Goal: Task Accomplishment & Management: Manage account settings

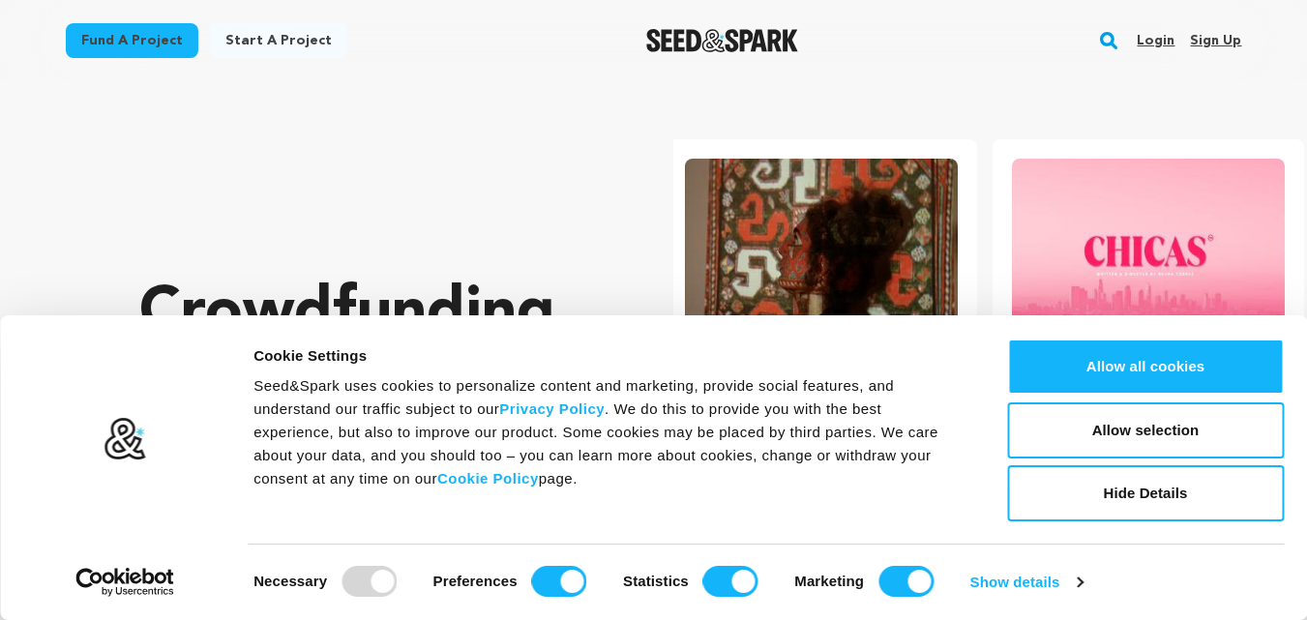
scroll to position [0, 342]
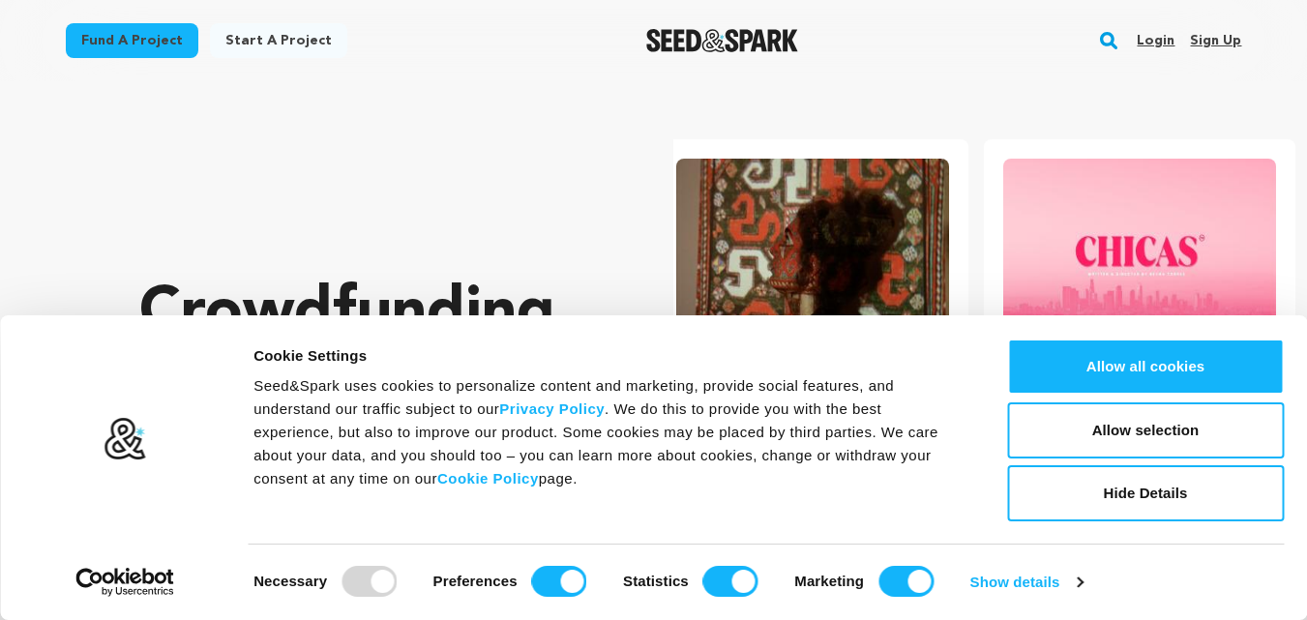
click at [1230, 46] on link "Sign up" at bounding box center [1215, 40] width 51 height 31
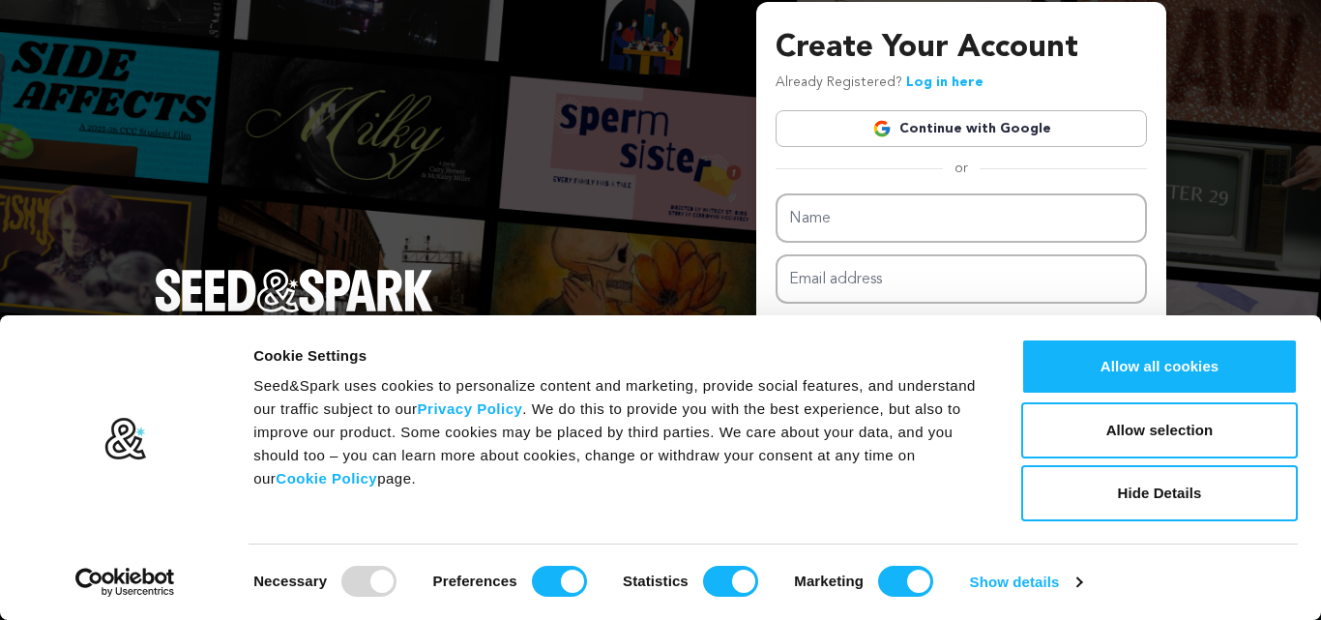
click at [915, 133] on link "Continue with Google" at bounding box center [961, 128] width 371 height 37
click at [1127, 500] on button "Hide Details" at bounding box center [1159, 493] width 277 height 56
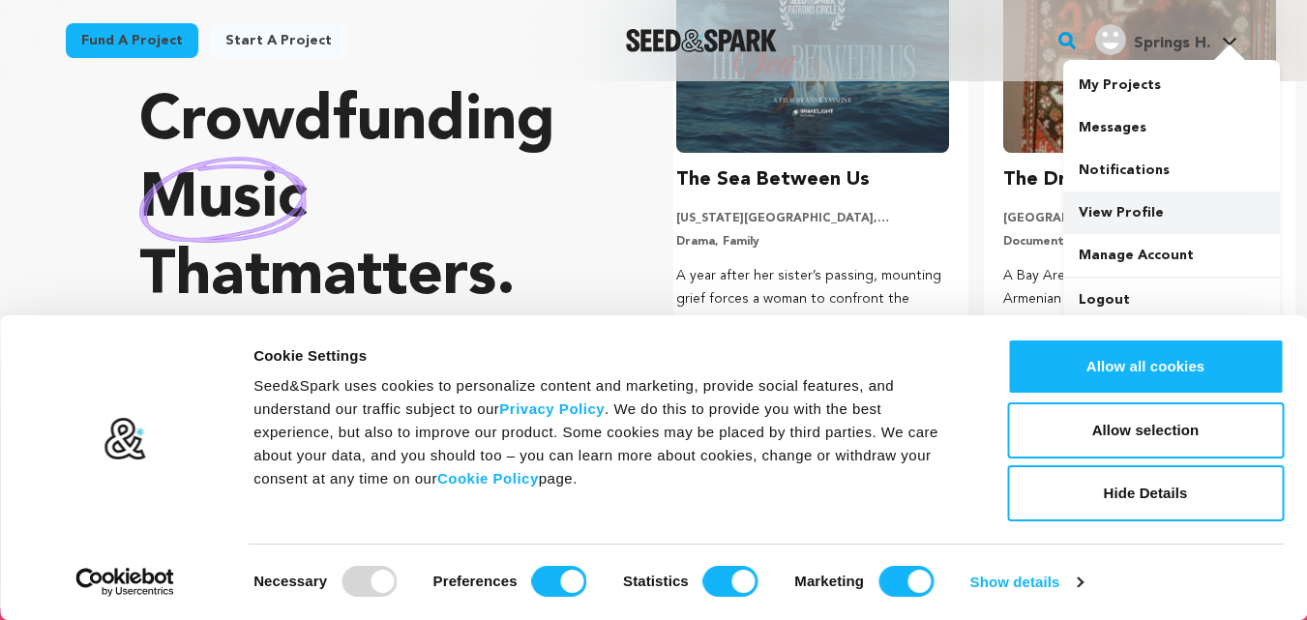
scroll to position [193, 0]
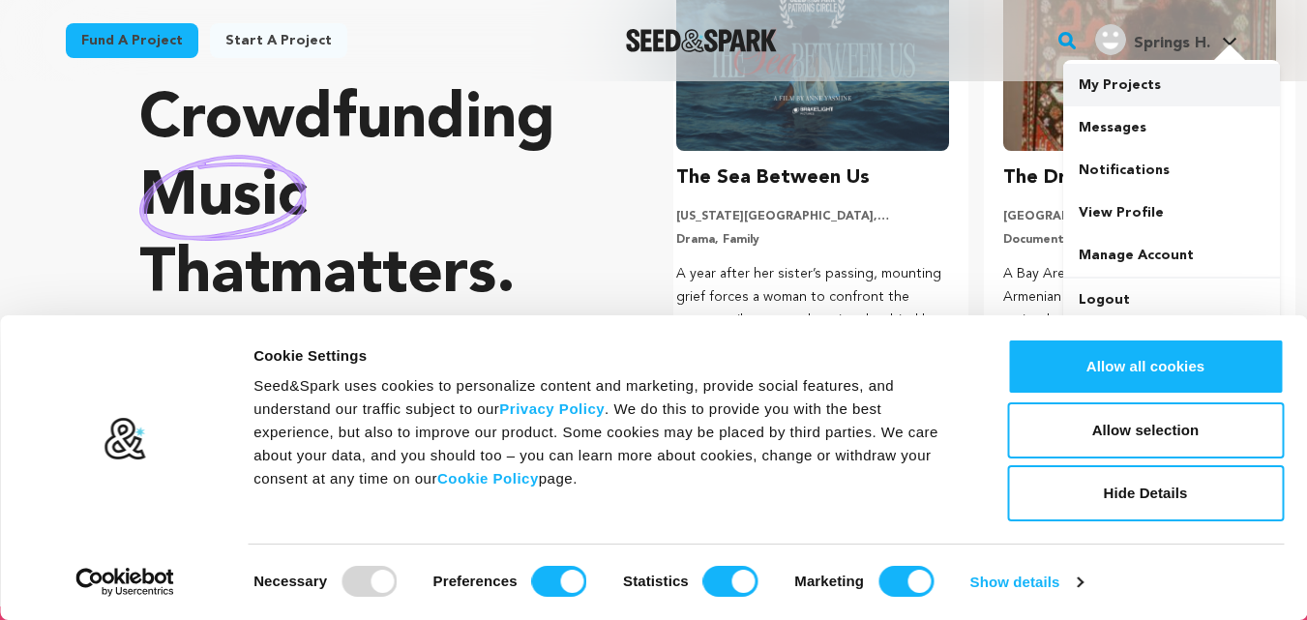
click at [1102, 70] on link "My Projects" at bounding box center [1171, 85] width 217 height 43
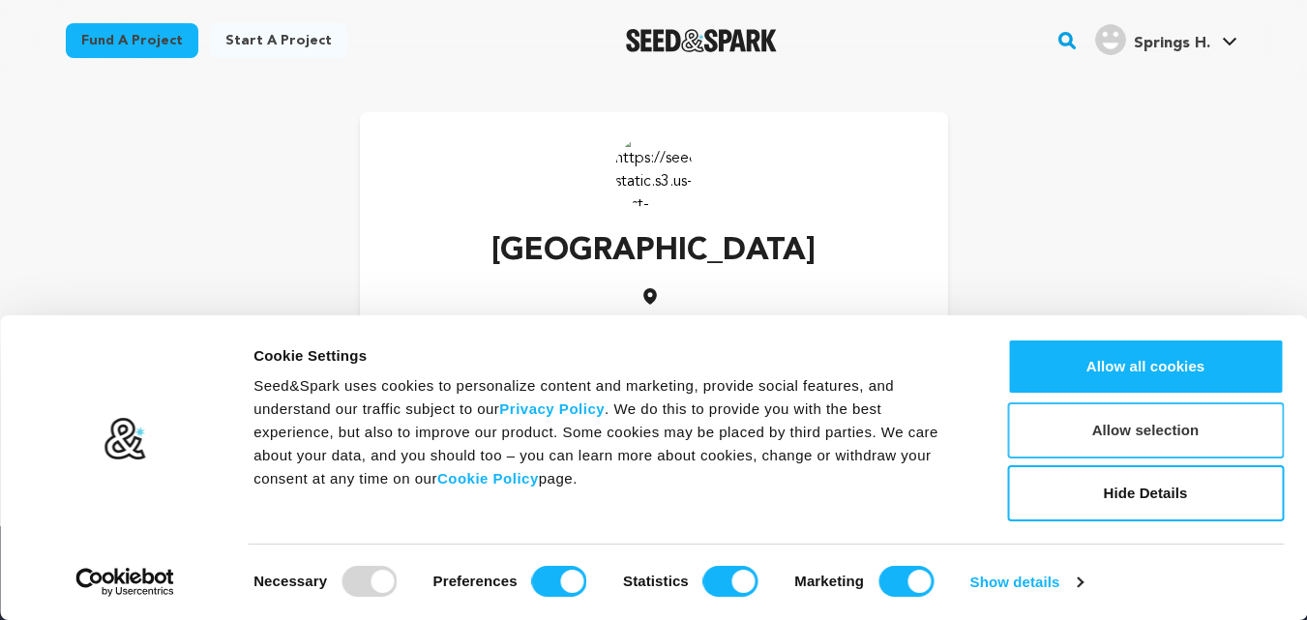
click at [1094, 429] on button "Allow selection" at bounding box center [1145, 430] width 277 height 56
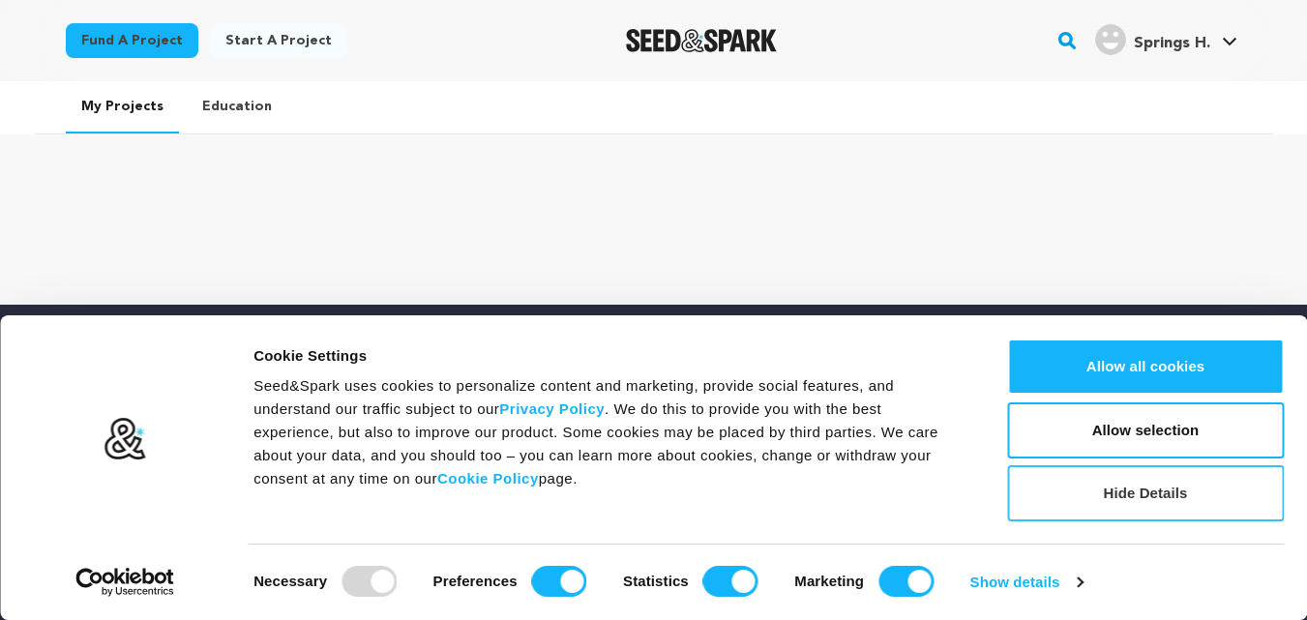
click at [1087, 492] on button "Hide Details" at bounding box center [1145, 493] width 277 height 56
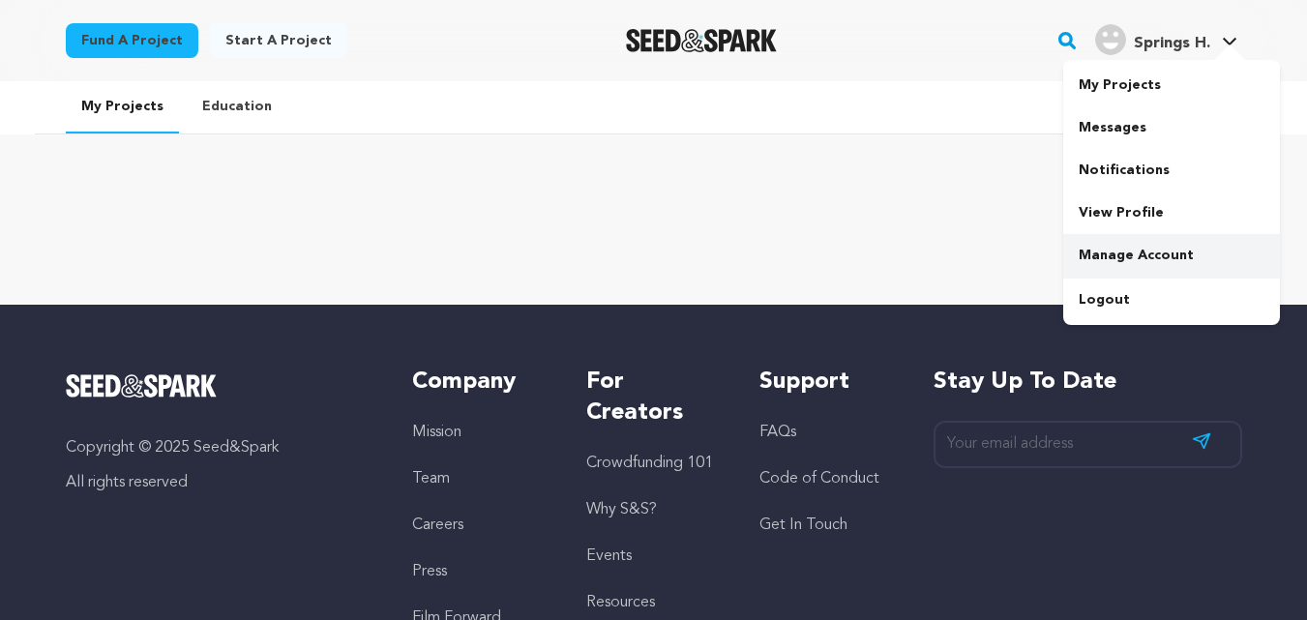
click at [1105, 236] on link "Manage Account" at bounding box center [1171, 255] width 217 height 43
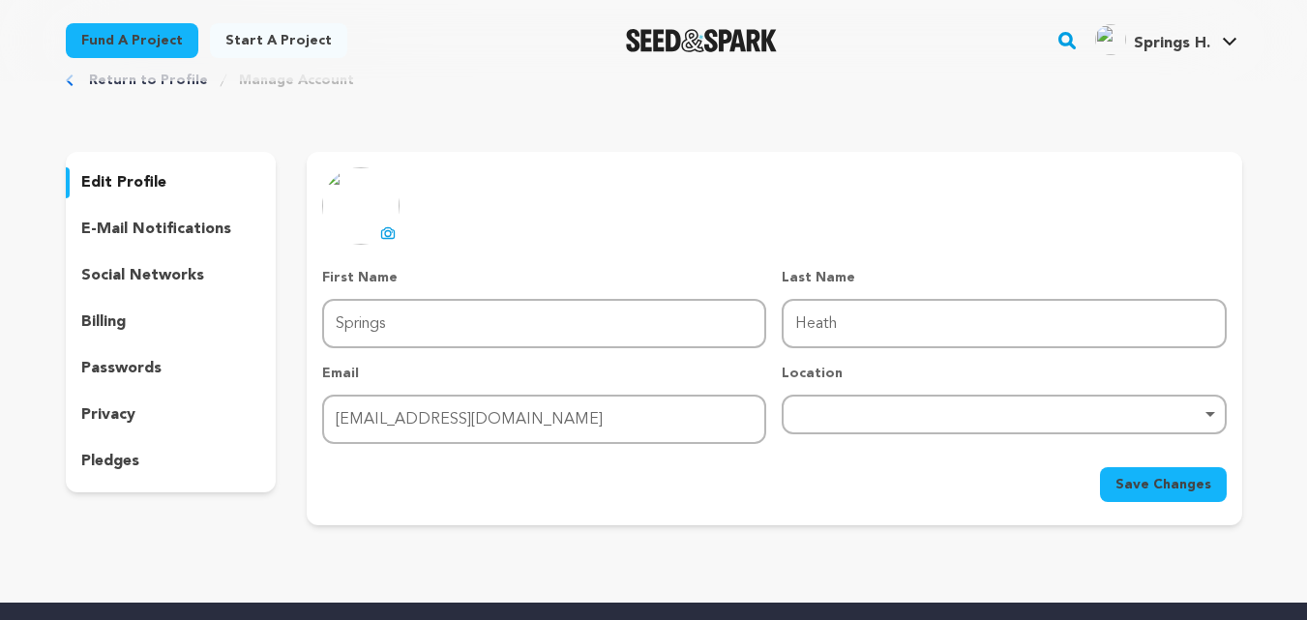
scroll to position [97, 0]
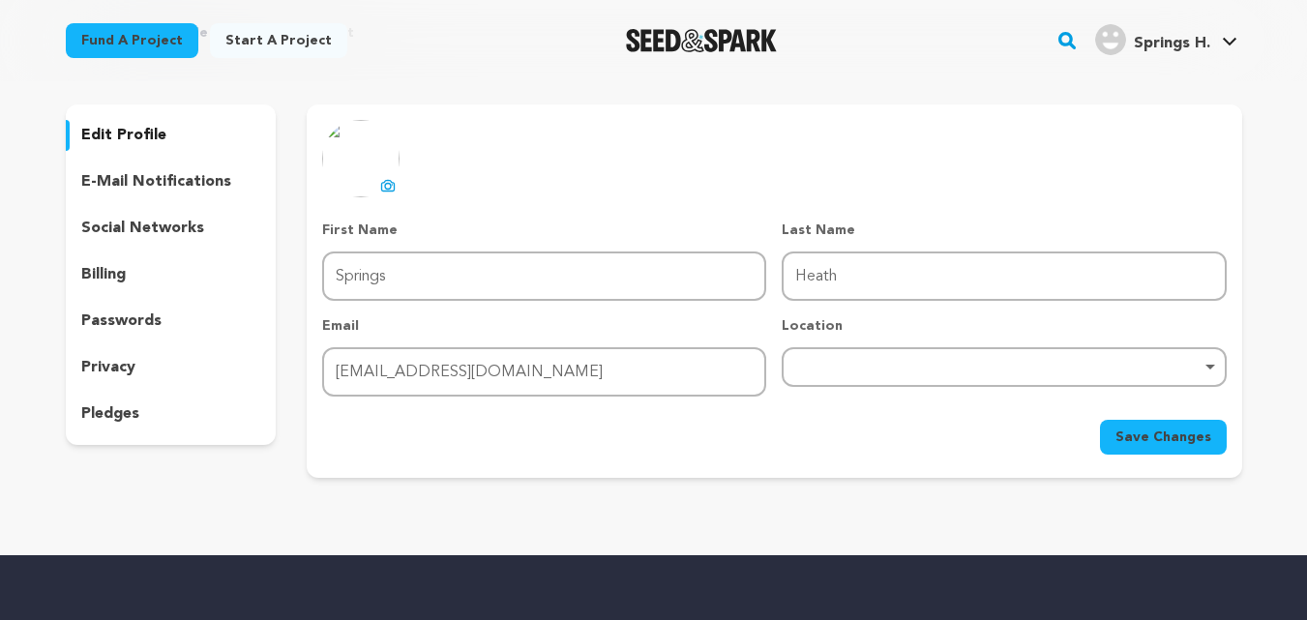
click at [846, 356] on div "Remove item" at bounding box center [1004, 367] width 444 height 40
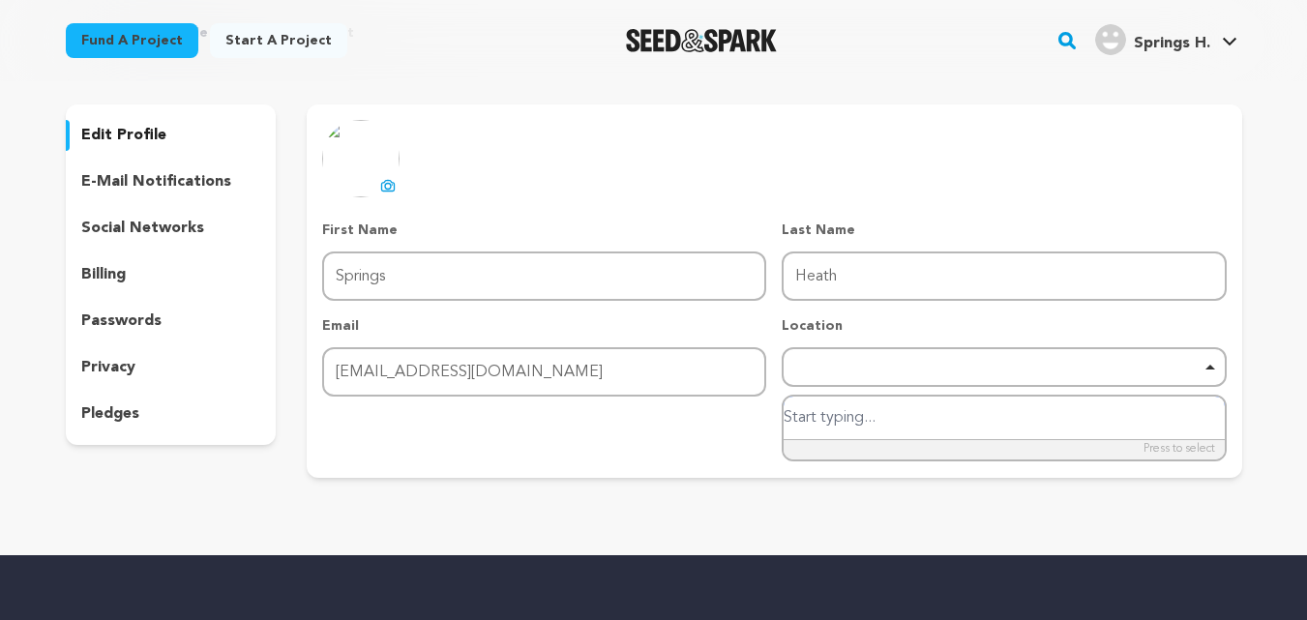
click at [844, 412] on input "search" at bounding box center [1004, 419] width 440 height 44
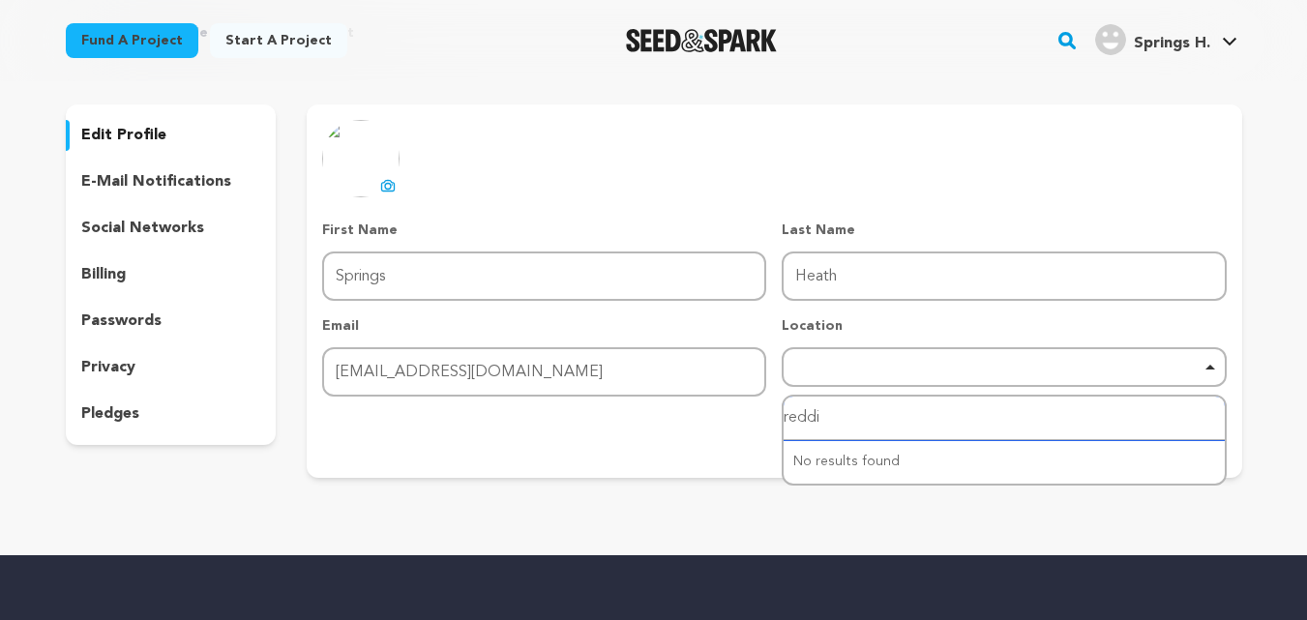
type input "reddit"
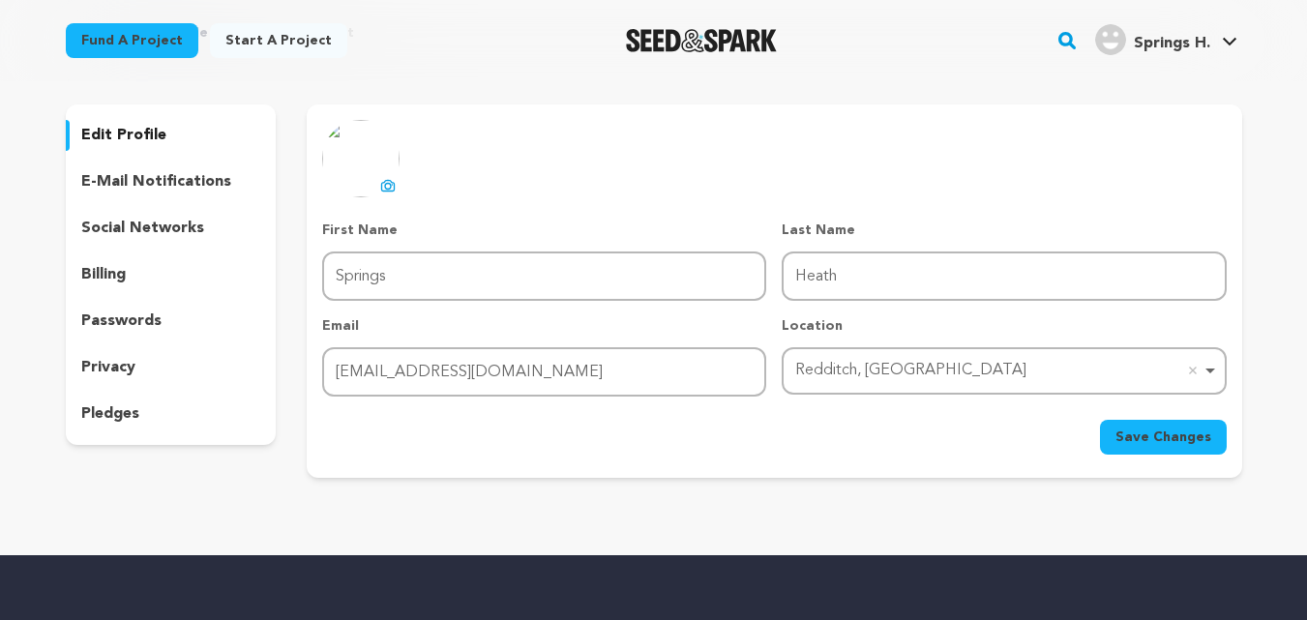
click at [1143, 428] on span "Save Changes" at bounding box center [1163, 437] width 96 height 19
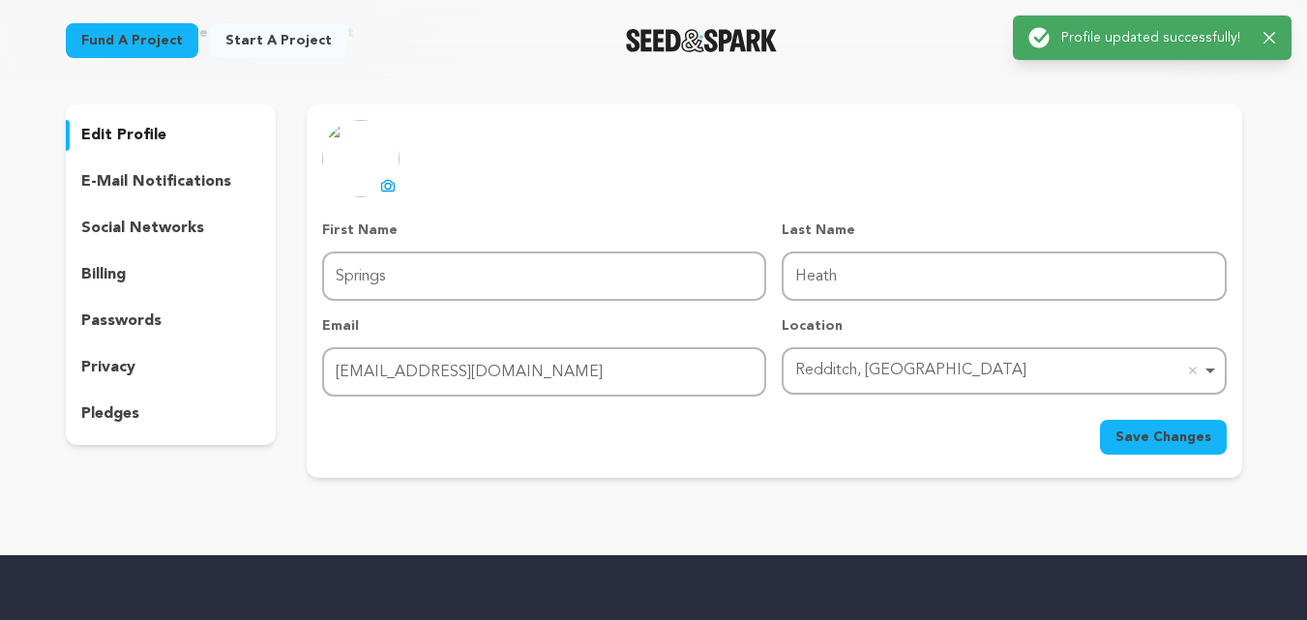
click at [145, 223] on p "social networks" at bounding box center [142, 228] width 123 height 23
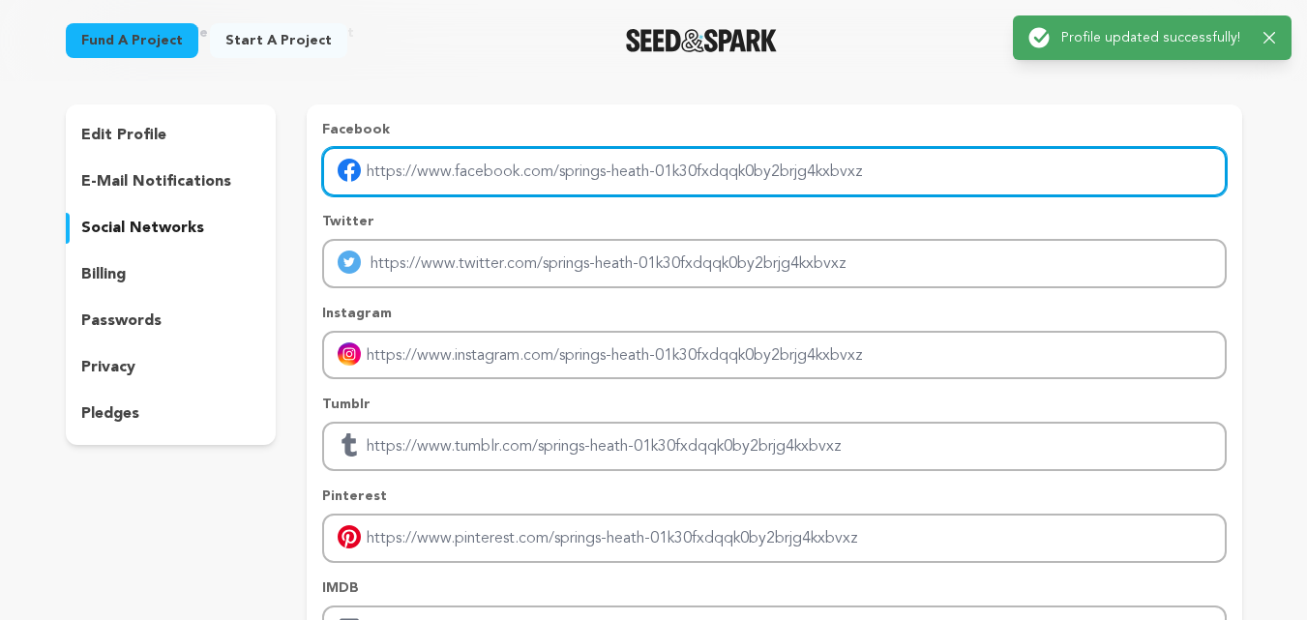
click at [477, 180] on input "Enter facebook profile link" at bounding box center [773, 171] width 903 height 49
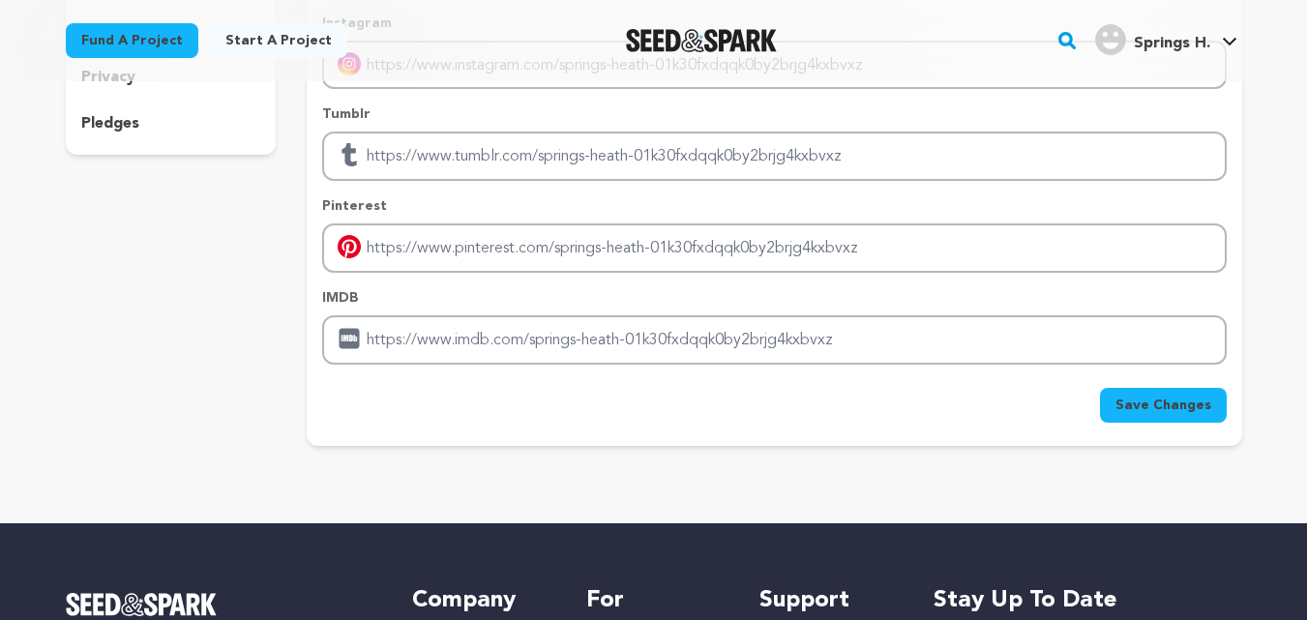
scroll to position [290, 0]
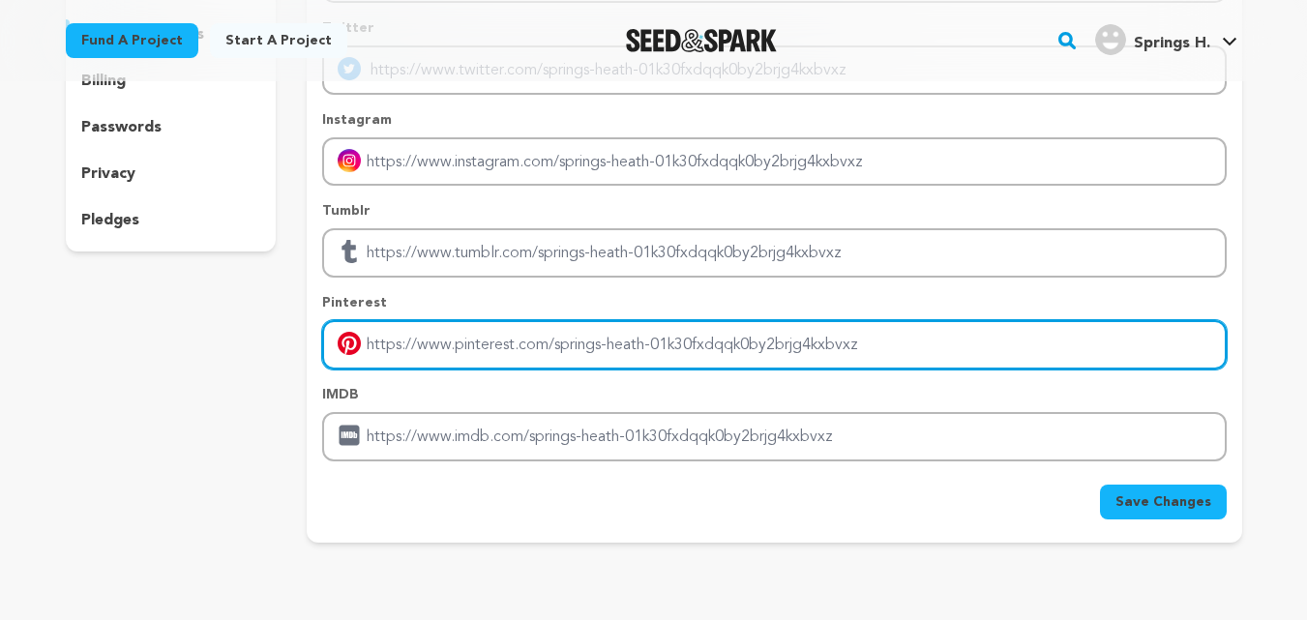
click at [417, 344] on input "Enter pinterest profile link" at bounding box center [773, 344] width 903 height 49
type input "https://heath-springs.com"
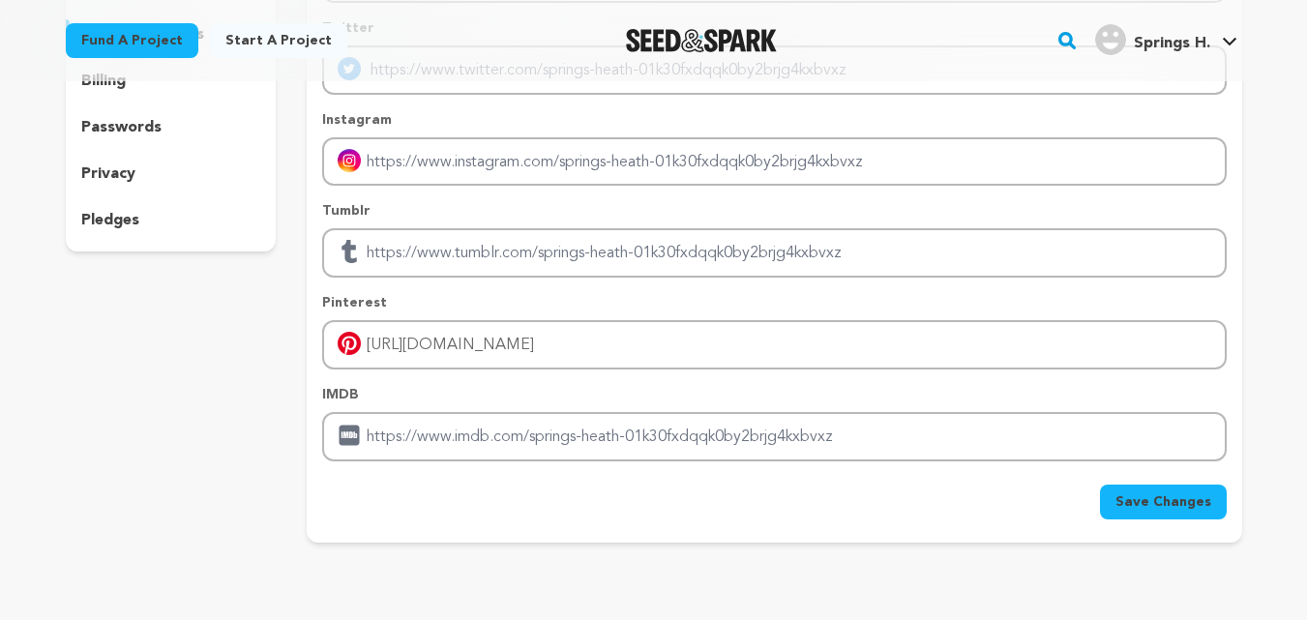
click at [1168, 507] on span "Save Changes" at bounding box center [1163, 501] width 96 height 19
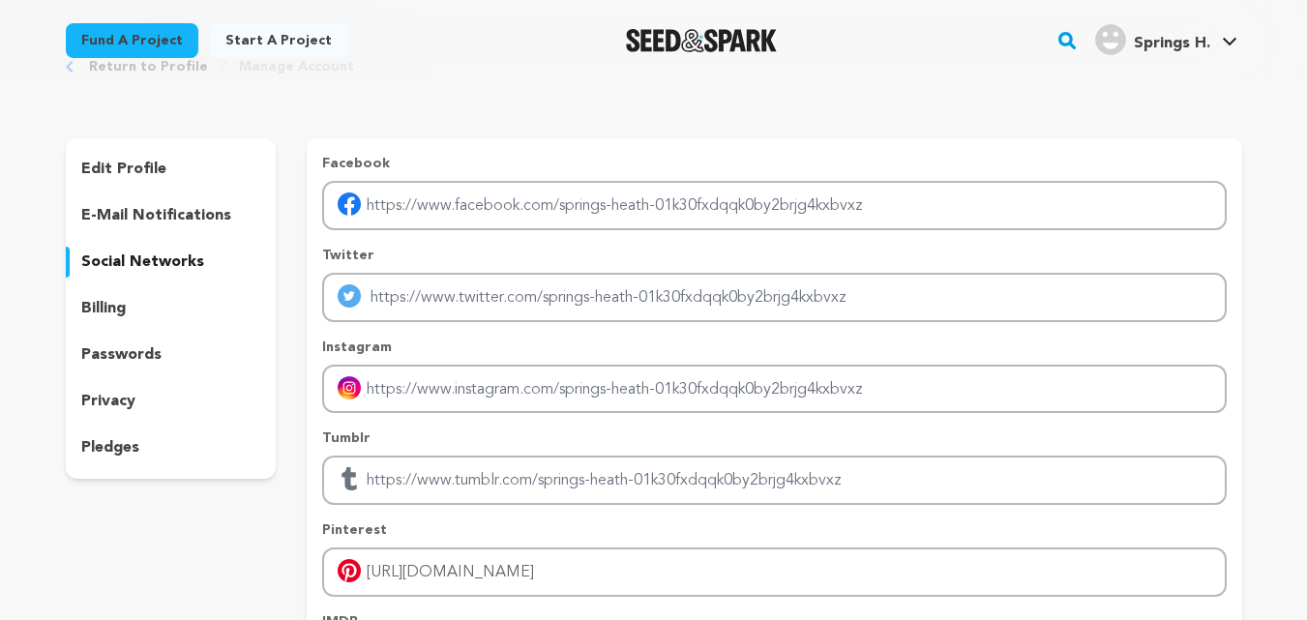
scroll to position [97, 0]
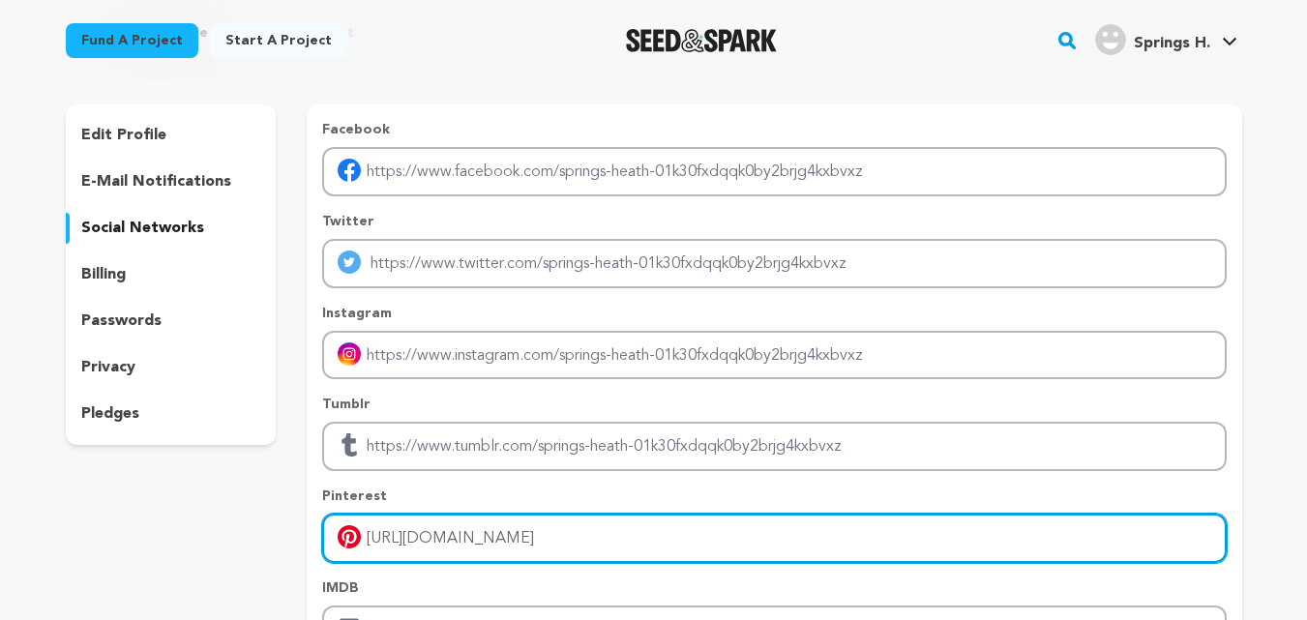
click at [567, 533] on input "https://heath-springs.com" at bounding box center [773, 538] width 903 height 49
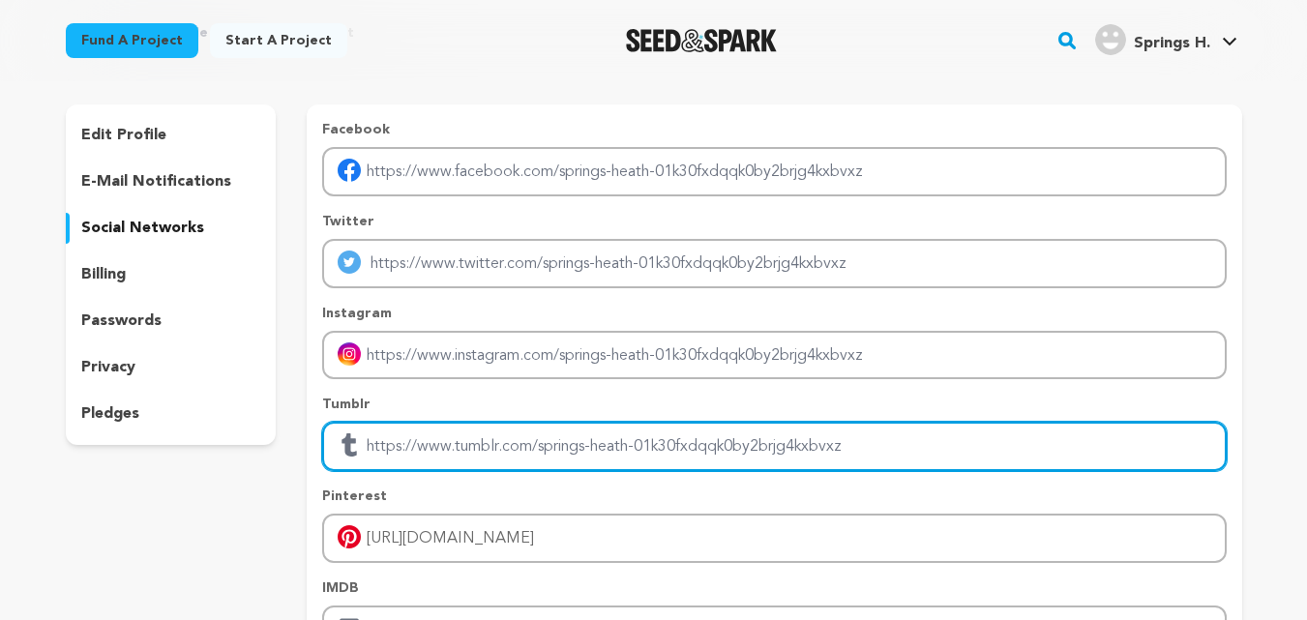
click at [523, 462] on input "Enter tubmlr profile link" at bounding box center [773, 446] width 903 height 49
paste input "https://heath-springs.com"
type input "https://heath-springs.com"
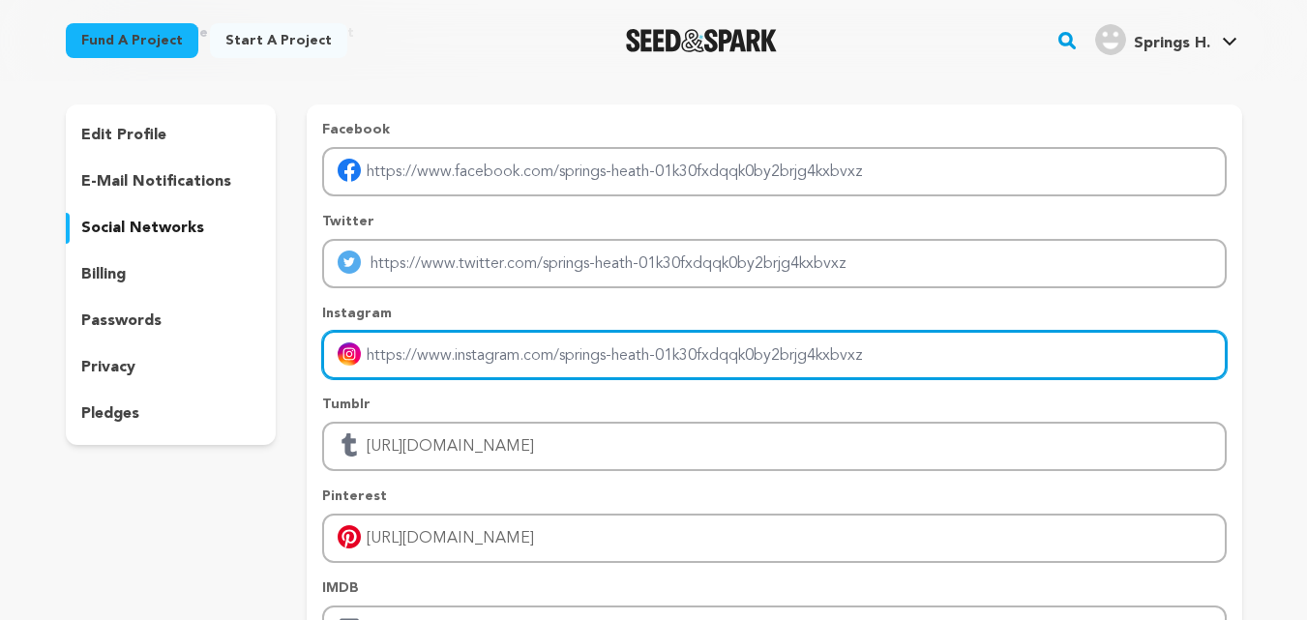
paste input "https://heath-springs.com"
click at [478, 356] on input "https://heath-springs.com" at bounding box center [773, 355] width 903 height 49
type input "https://heath-springs.com"
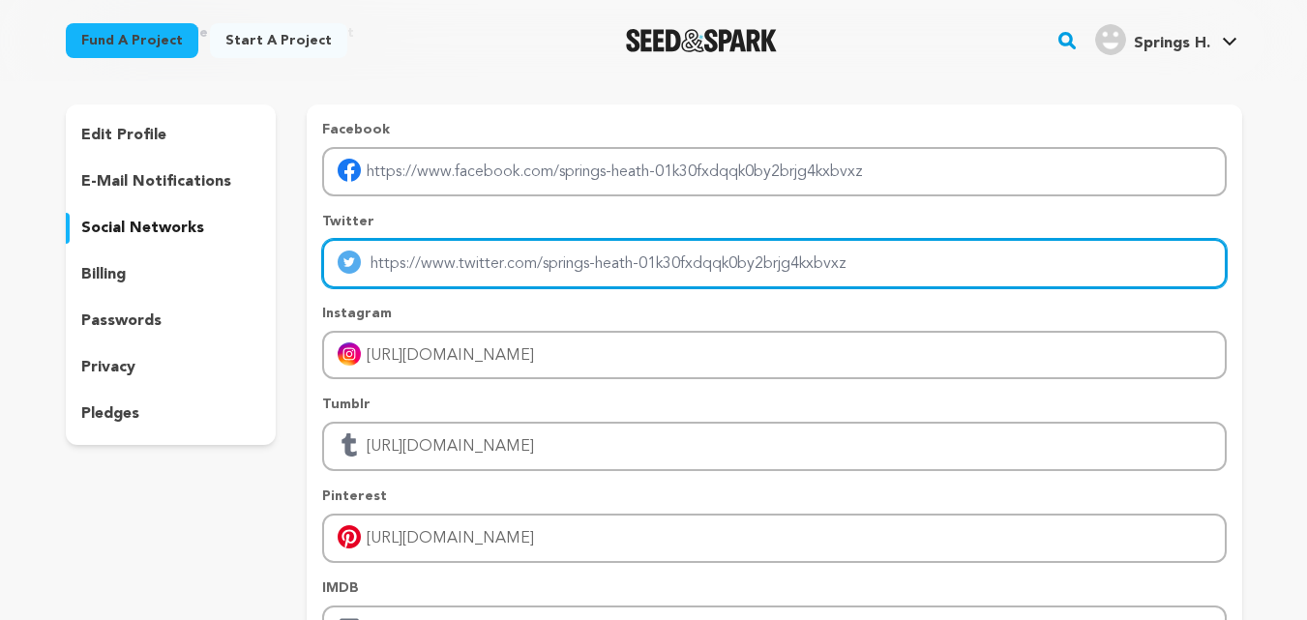
click at [443, 275] on input "Enter twitter profile link" at bounding box center [773, 263] width 903 height 49
paste input "https://heath-springs.com"
type input "https://heath-springs.com"
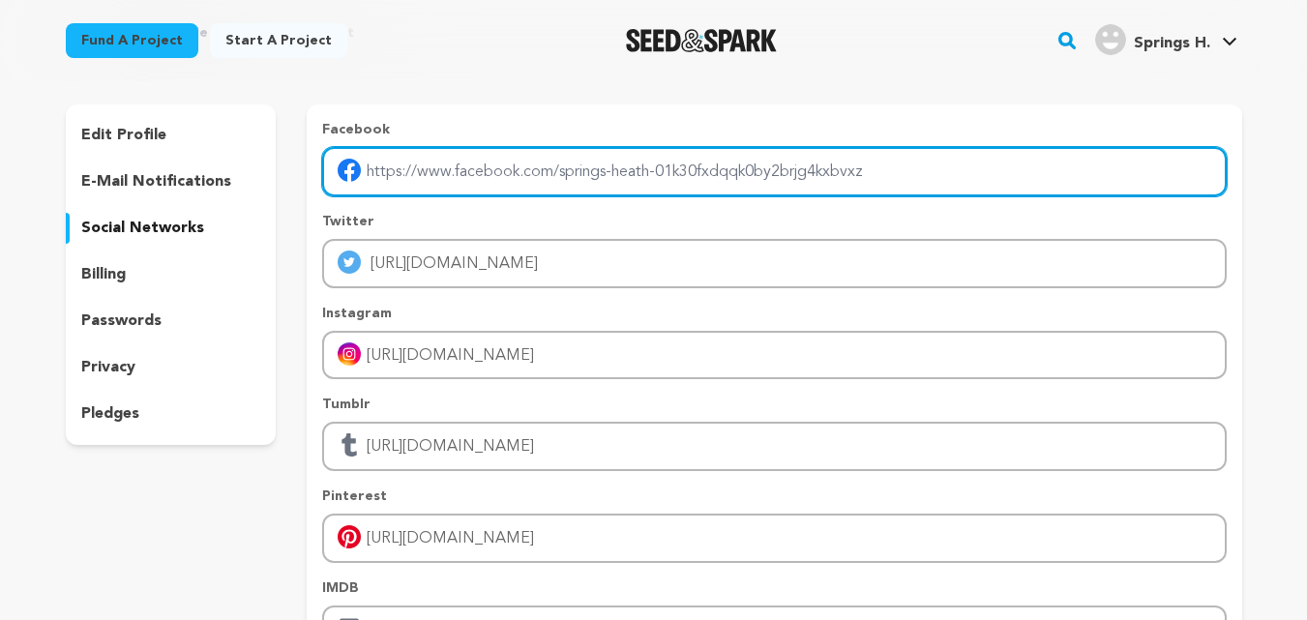
click at [475, 164] on input "Enter facebook profile link" at bounding box center [773, 171] width 903 height 49
paste input "https://heath-springs.com"
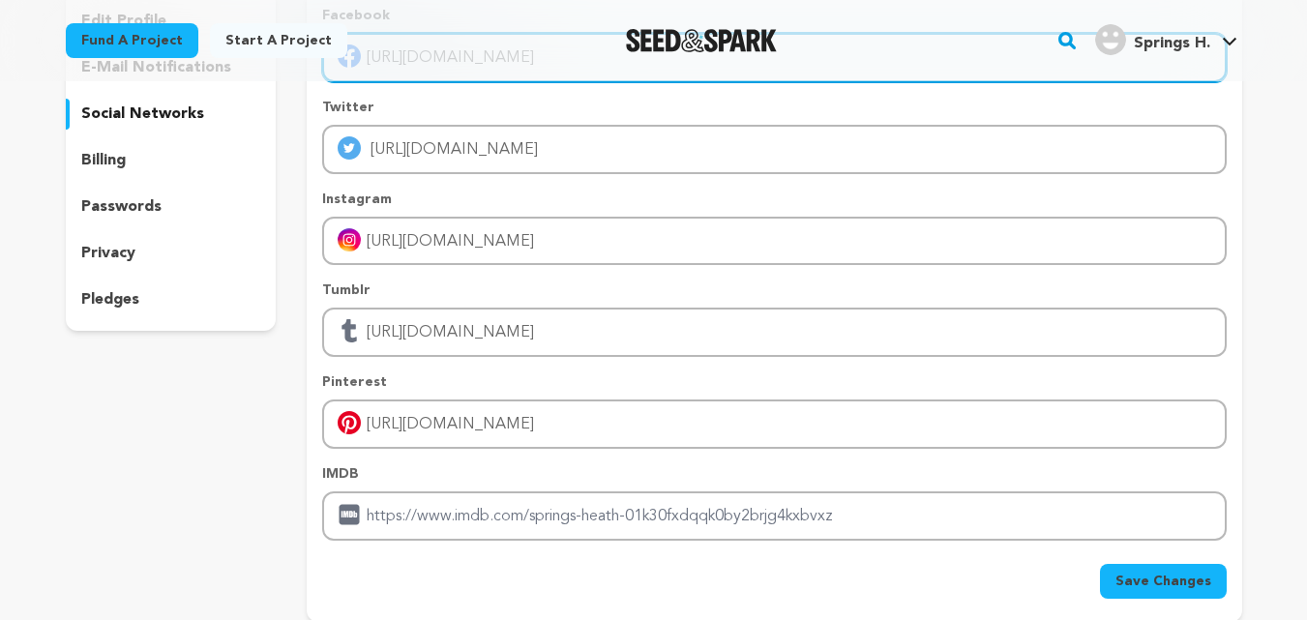
scroll to position [387, 0]
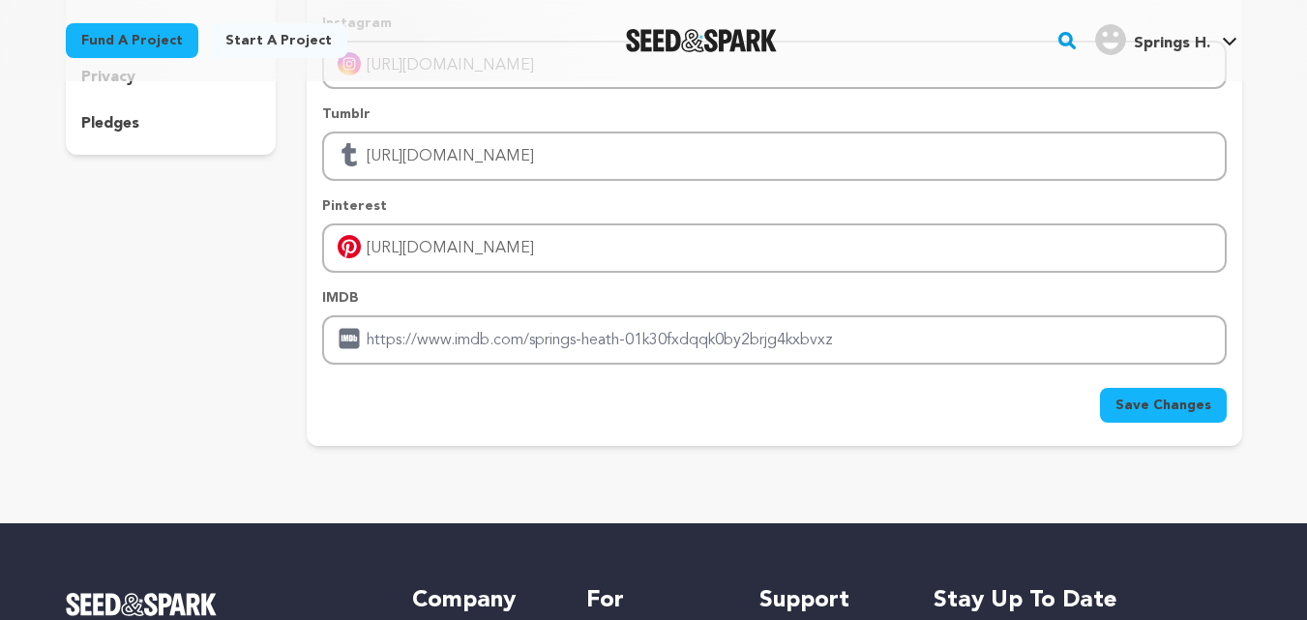
type input "https://heath-springs.com"
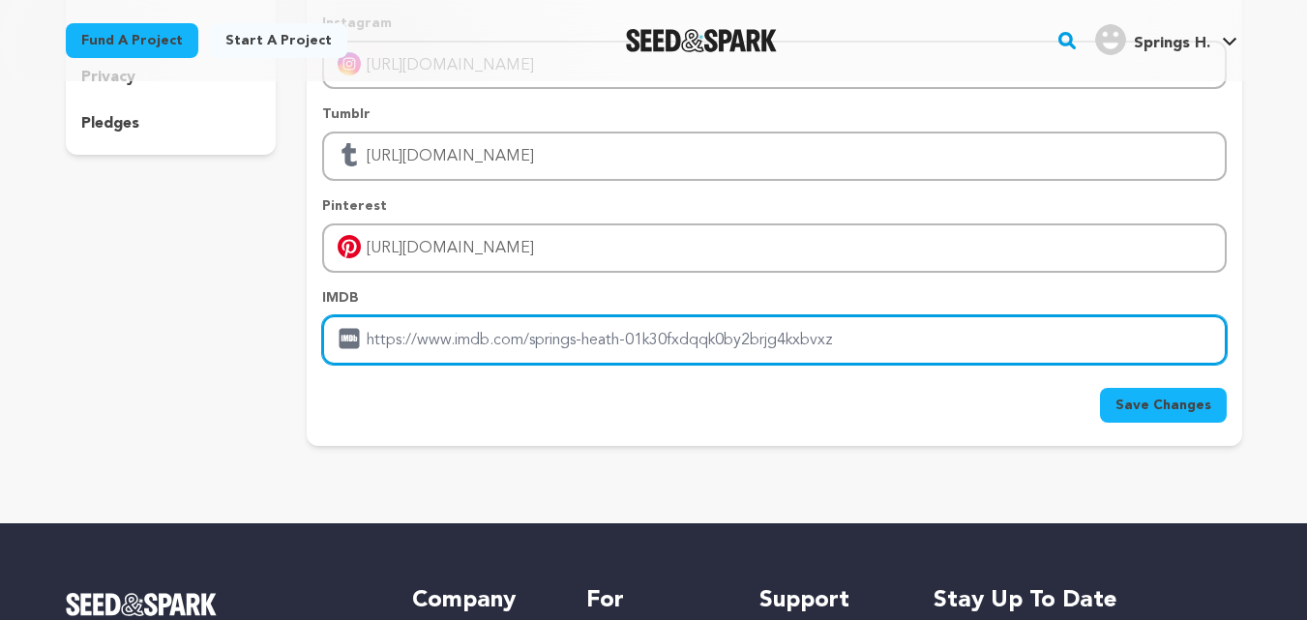
click at [402, 341] on input "Enter IMDB profile link" at bounding box center [773, 339] width 903 height 49
paste input "https://heath-springs.com"
type input "https://heath-springs.com"
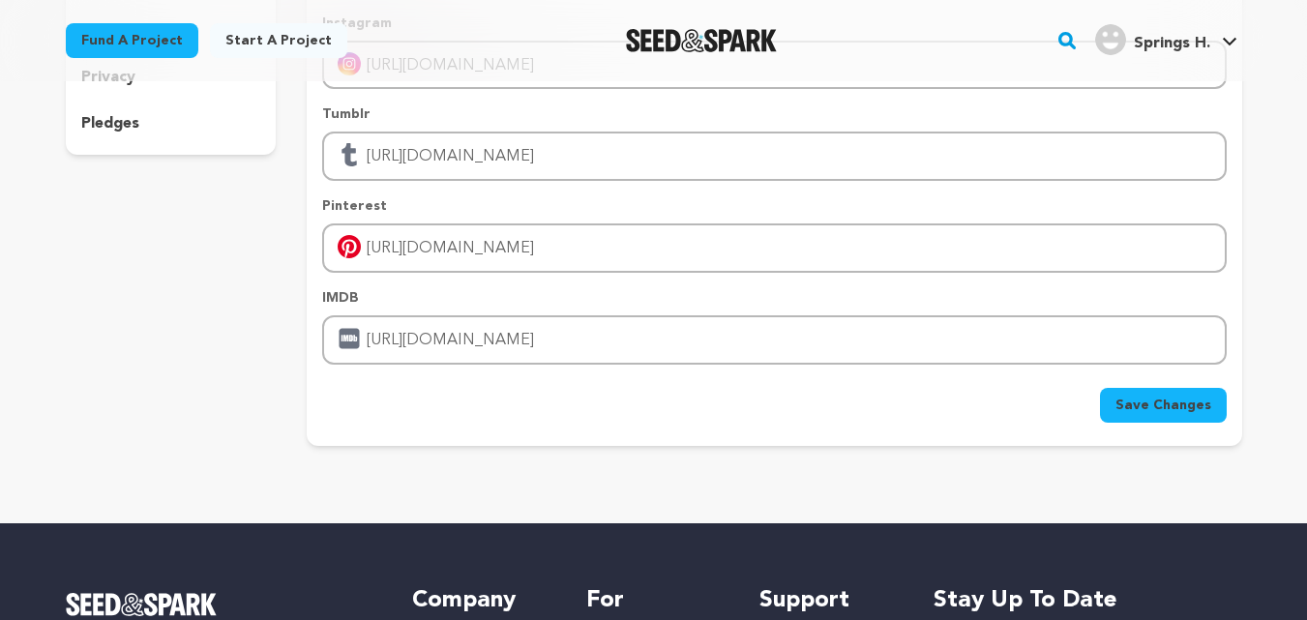
click at [1111, 397] on button "Save Changes" at bounding box center [1163, 405] width 127 height 35
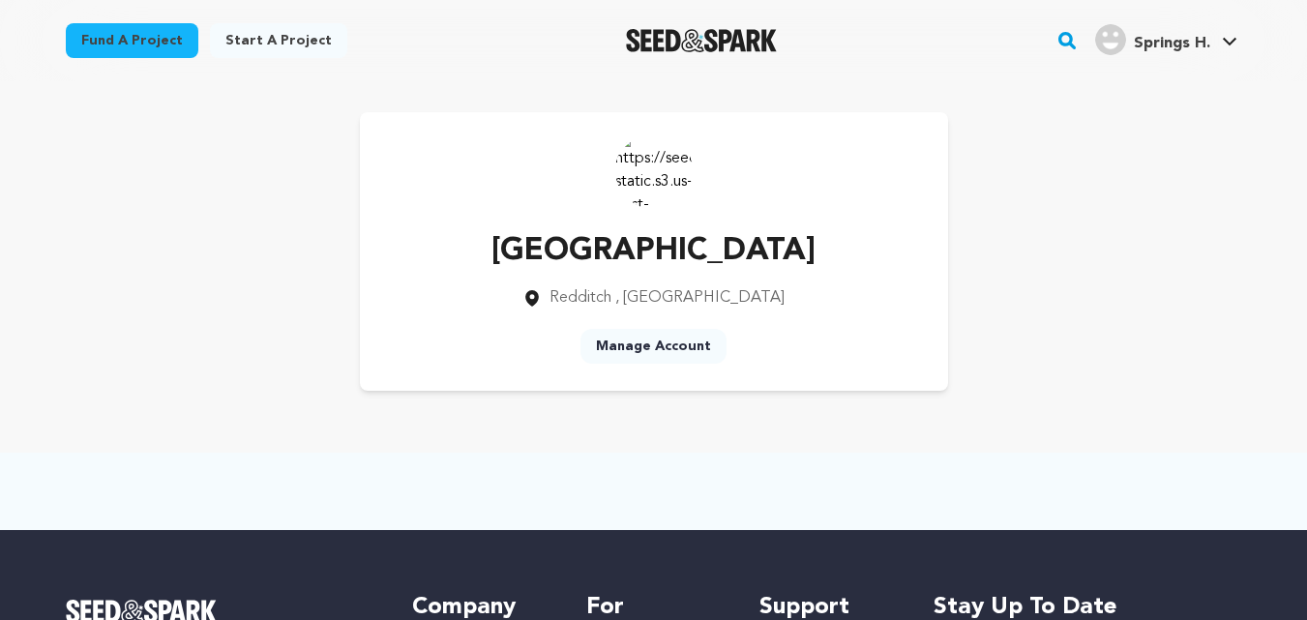
click at [656, 342] on link "Manage Account" at bounding box center [653, 346] width 146 height 35
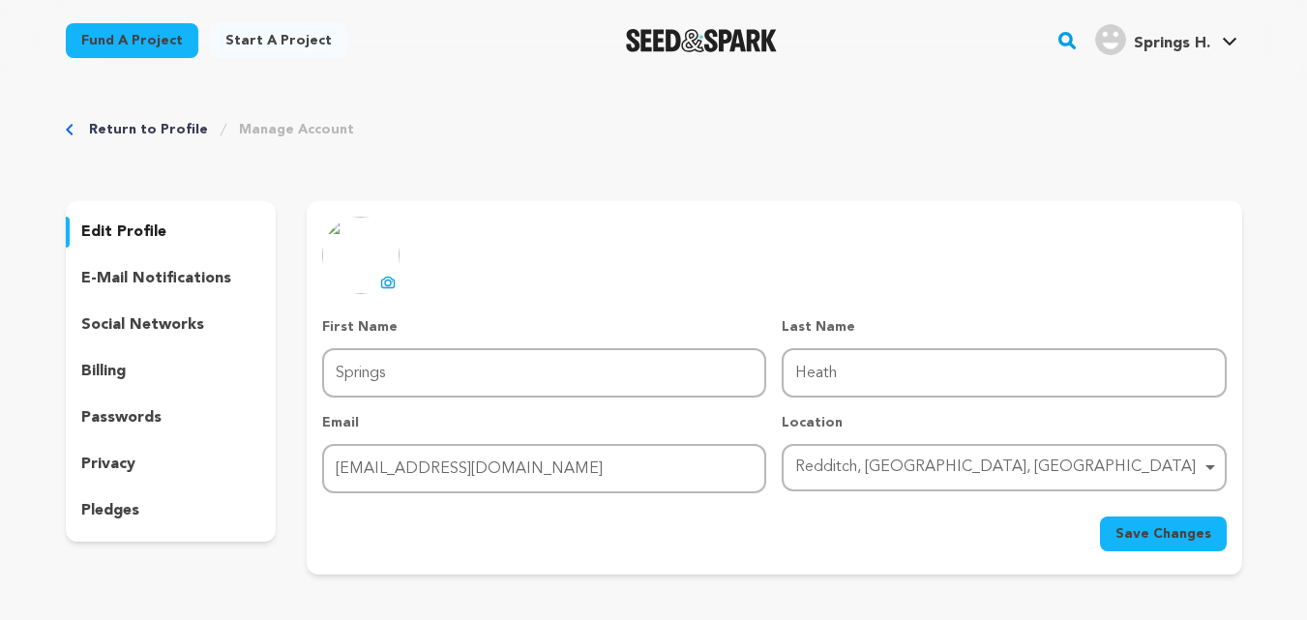
click at [179, 312] on div "social networks" at bounding box center [171, 325] width 211 height 31
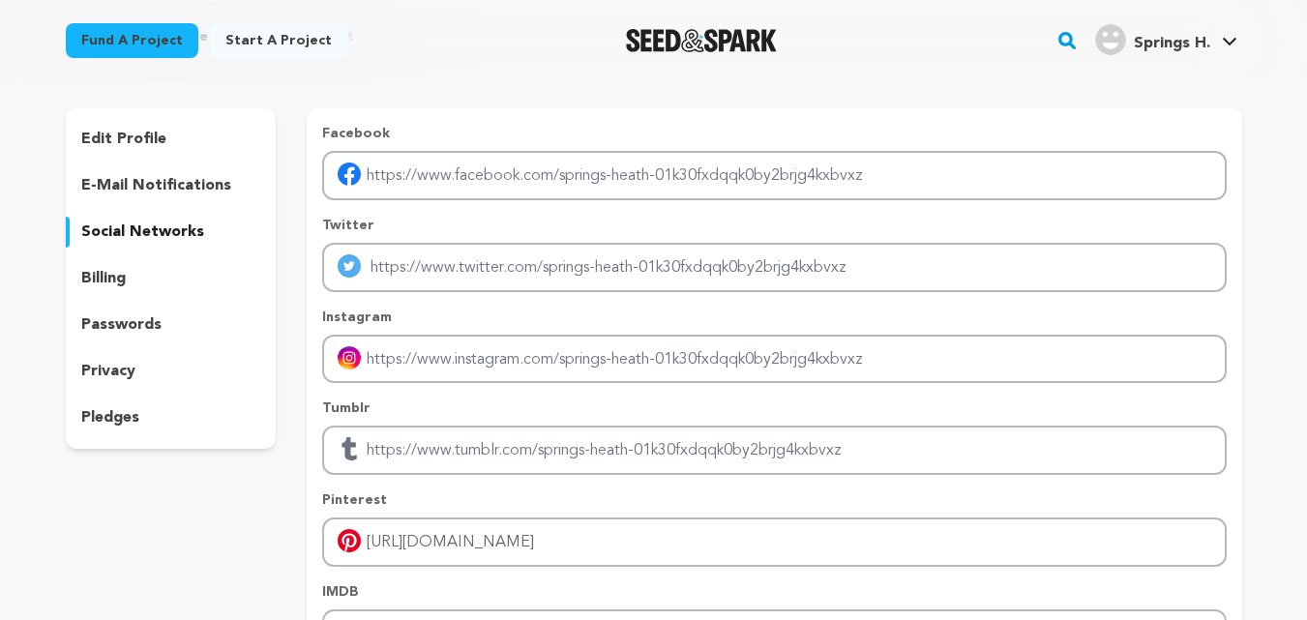
scroll to position [290, 0]
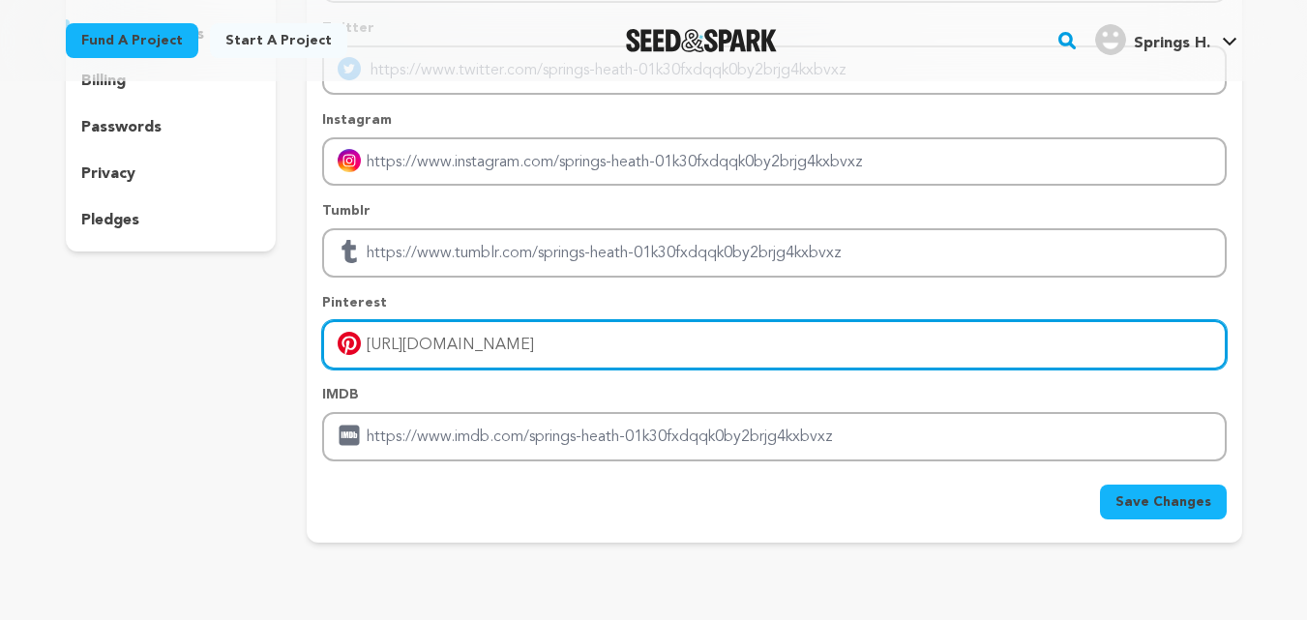
click at [456, 351] on input "https://heath-springs.com" at bounding box center [773, 344] width 903 height 49
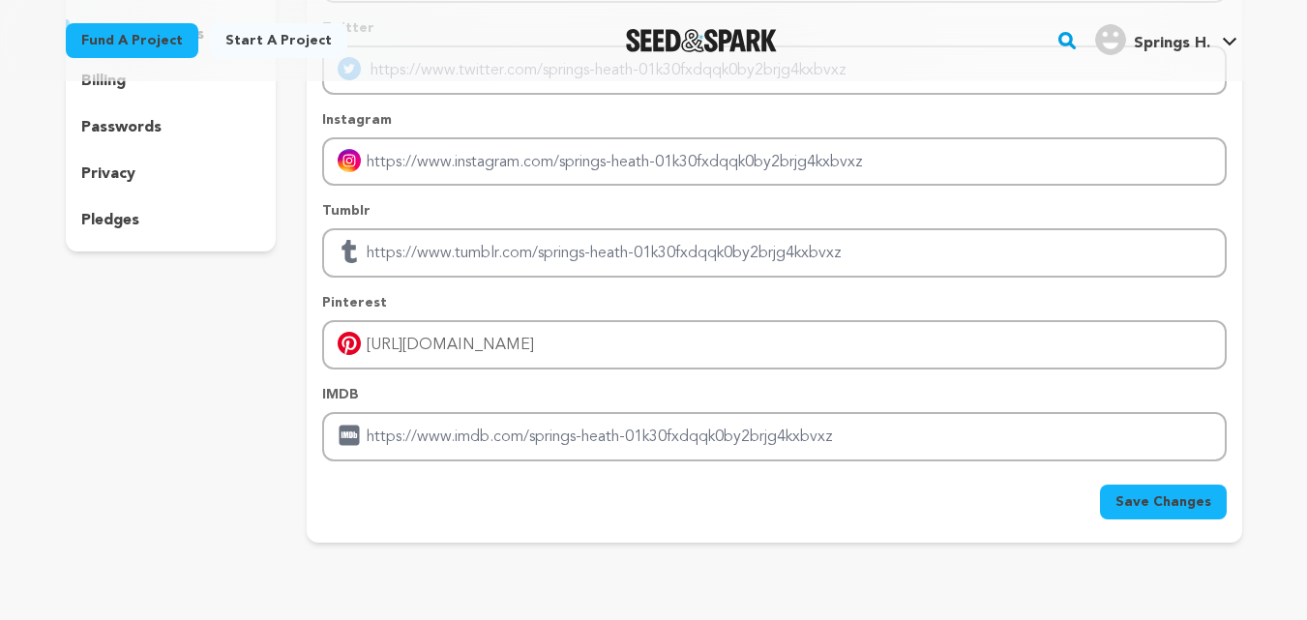
click at [1148, 492] on span "Save Changes" at bounding box center [1163, 501] width 96 height 19
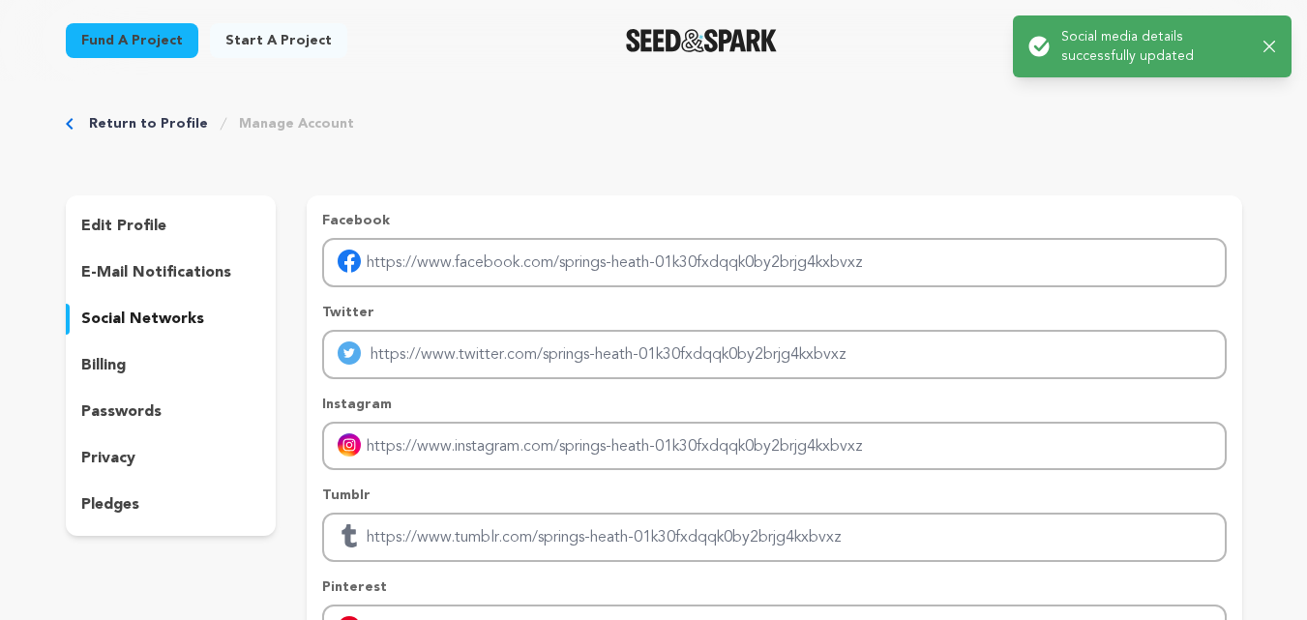
scroll to position [0, 0]
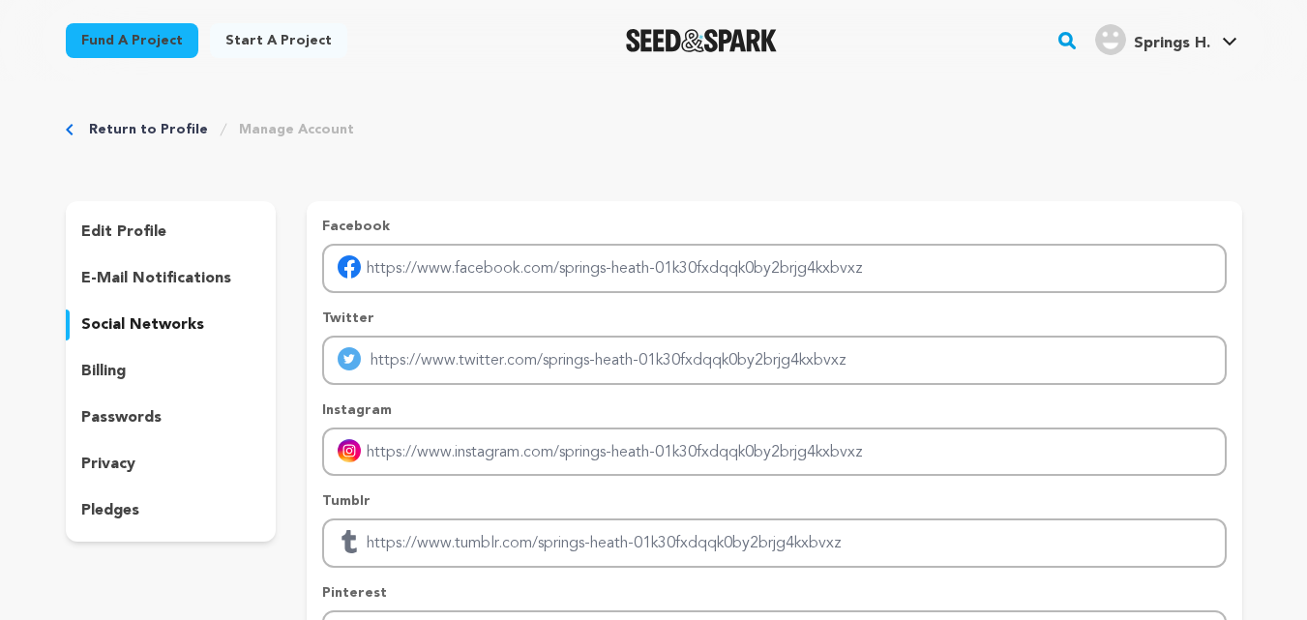
click at [118, 466] on p "privacy" at bounding box center [108, 464] width 54 height 23
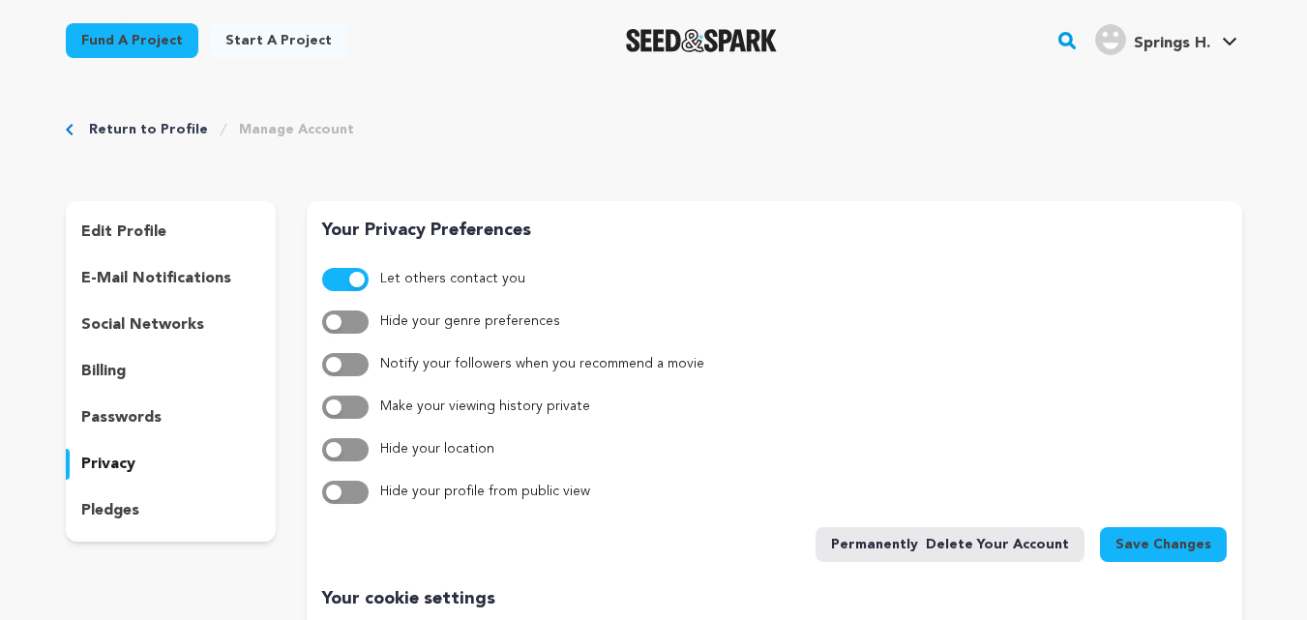
click at [339, 500] on button "button" at bounding box center [345, 492] width 46 height 23
click at [340, 489] on button "button" at bounding box center [345, 492] width 46 height 23
click at [180, 125] on link "Return to Profile" at bounding box center [148, 129] width 119 height 19
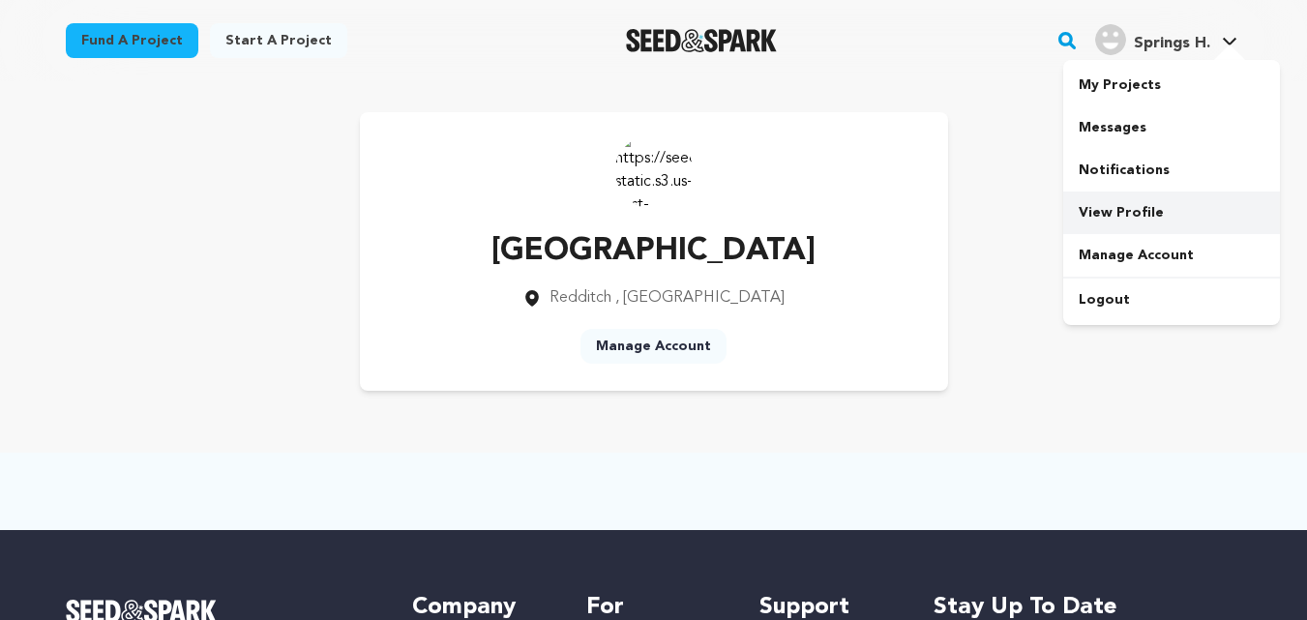
click at [1132, 204] on link "View Profile" at bounding box center [1171, 213] width 217 height 43
click at [294, 35] on link "Start a project" at bounding box center [278, 40] width 137 height 35
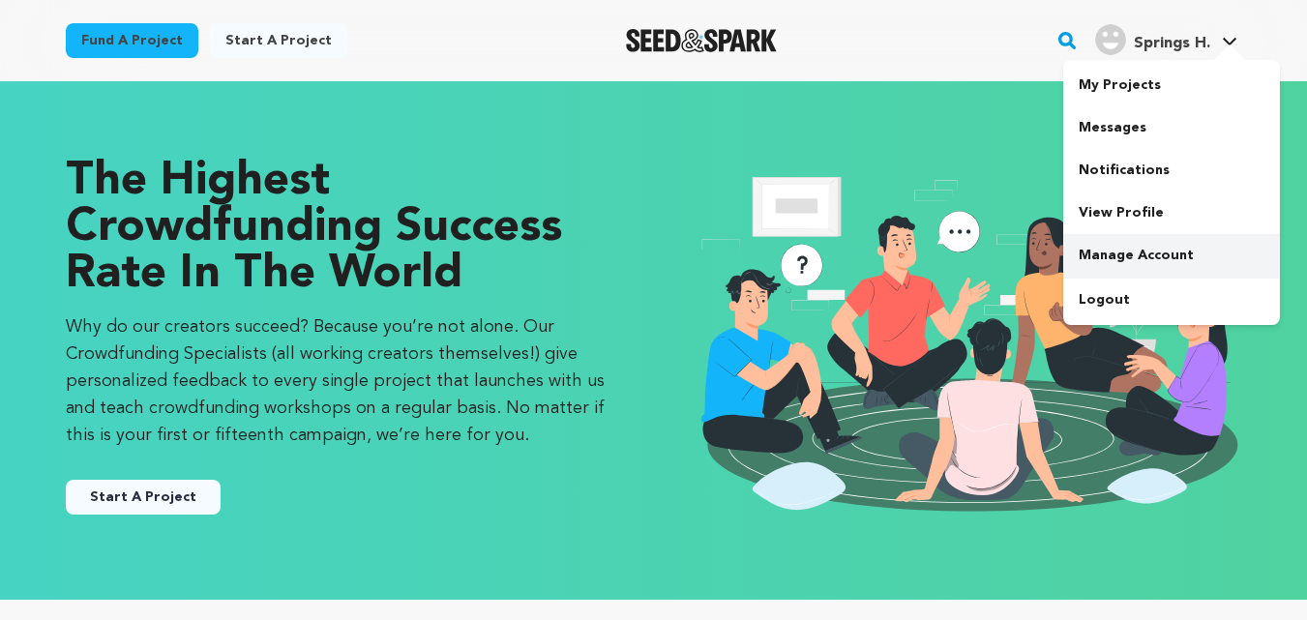
click at [1095, 253] on link "Manage Account" at bounding box center [1171, 255] width 217 height 43
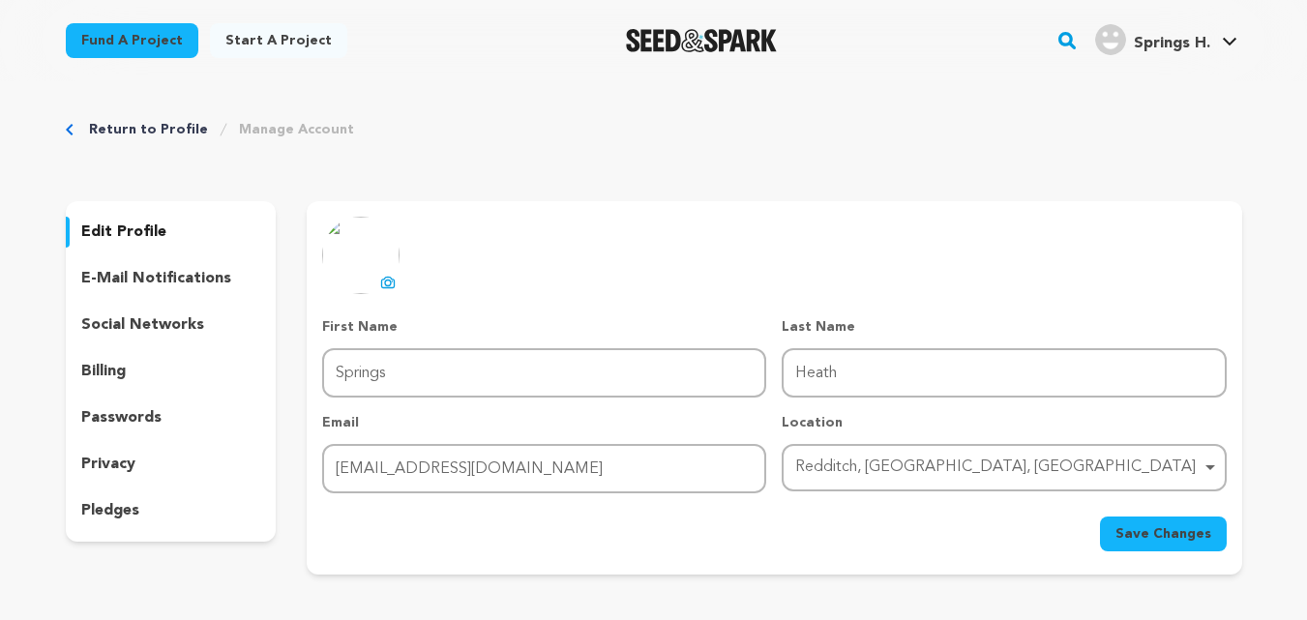
click at [370, 265] on img at bounding box center [360, 255] width 77 height 77
click at [390, 281] on icon at bounding box center [389, 284] width 8 height 6
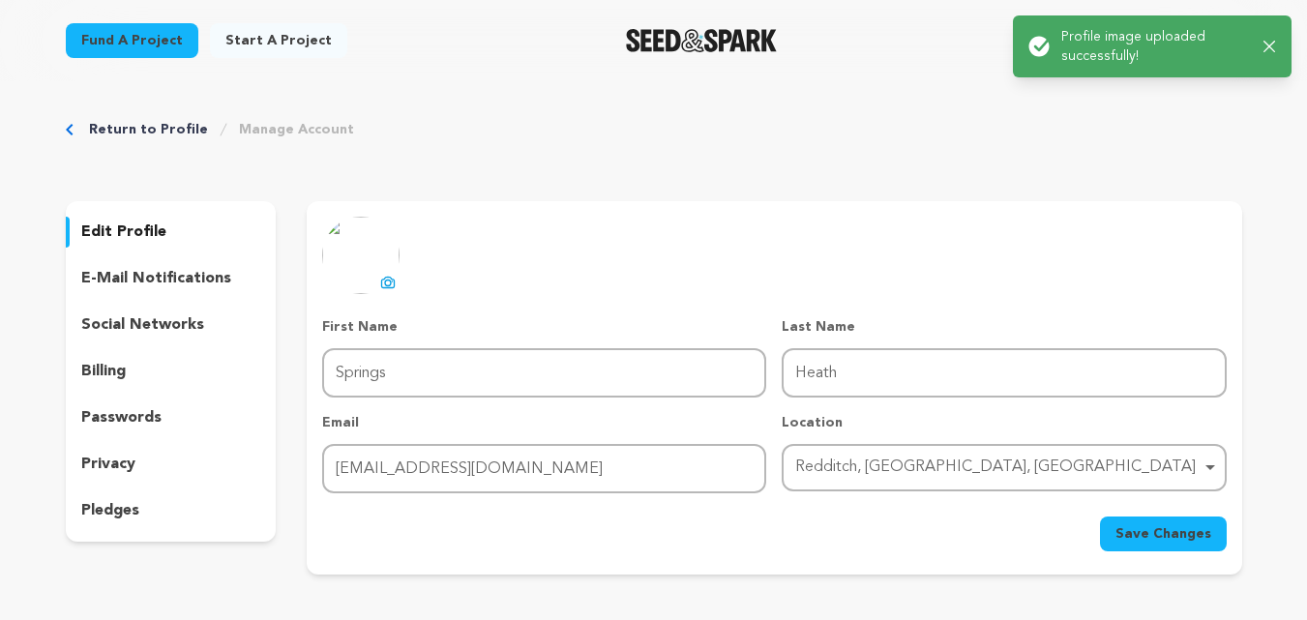
click at [1154, 533] on span "Save Changes" at bounding box center [1163, 533] width 96 height 19
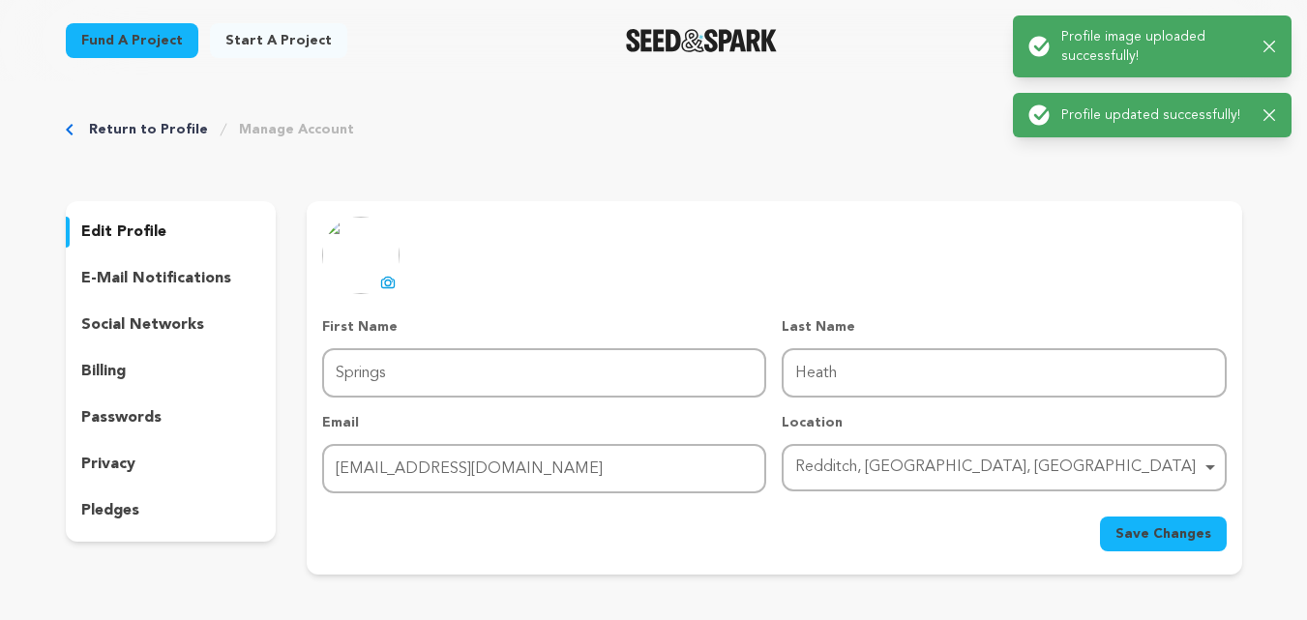
click at [157, 137] on link "Return to Profile" at bounding box center [148, 129] width 119 height 19
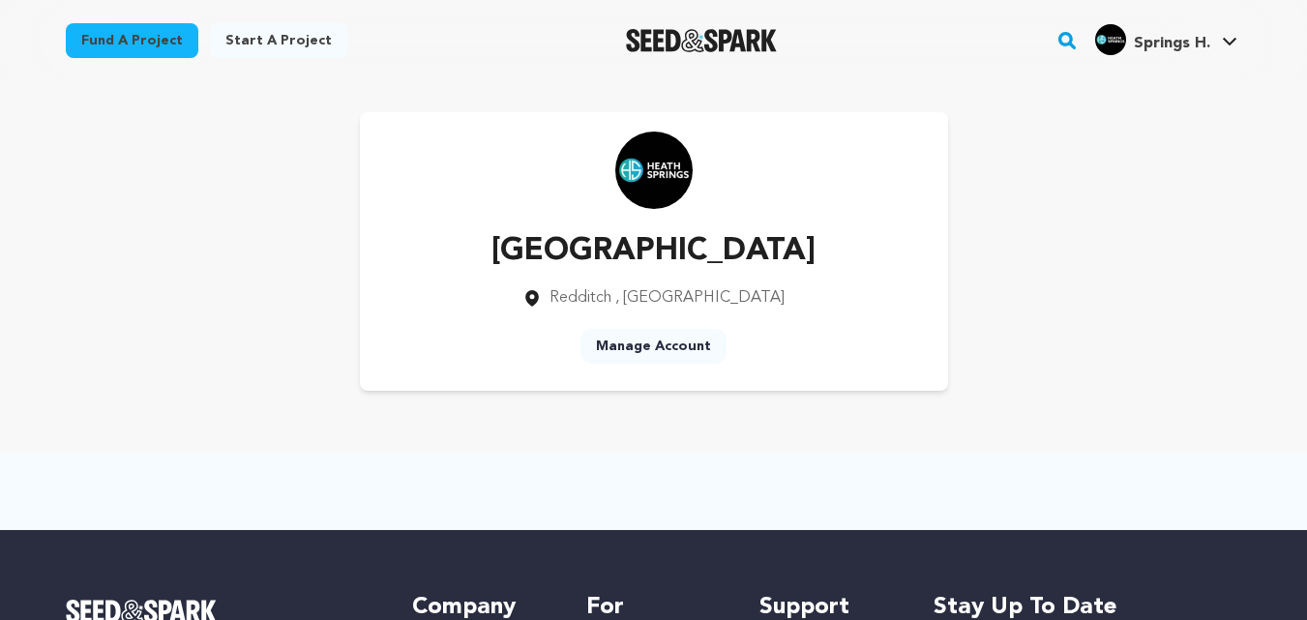
drag, startPoint x: 676, startPoint y: 254, endPoint x: 725, endPoint y: 247, distance: 49.0
click at [692, 249] on p "[GEOGRAPHIC_DATA]" at bounding box center [653, 251] width 324 height 46
click at [780, 248] on div "[GEOGRAPHIC_DATA] [GEOGRAPHIC_DATA] , [GEOGRAPHIC_DATA] Manage Account" at bounding box center [654, 251] width 588 height 279
click at [658, 338] on link "Manage Account" at bounding box center [653, 346] width 146 height 35
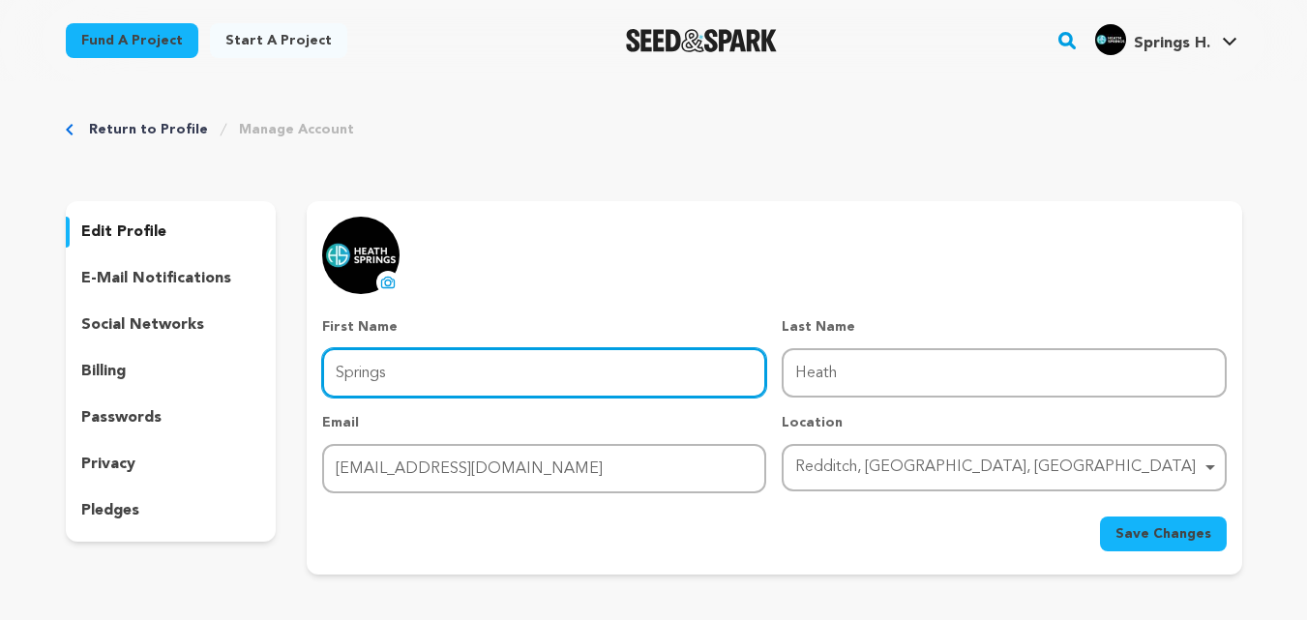
drag, startPoint x: 388, startPoint y: 370, endPoint x: 304, endPoint y: 368, distance: 84.2
click at [304, 368] on div "edit profile e-mail notifications social networks billing passwords privacy ple…" at bounding box center [654, 387] width 1176 height 373
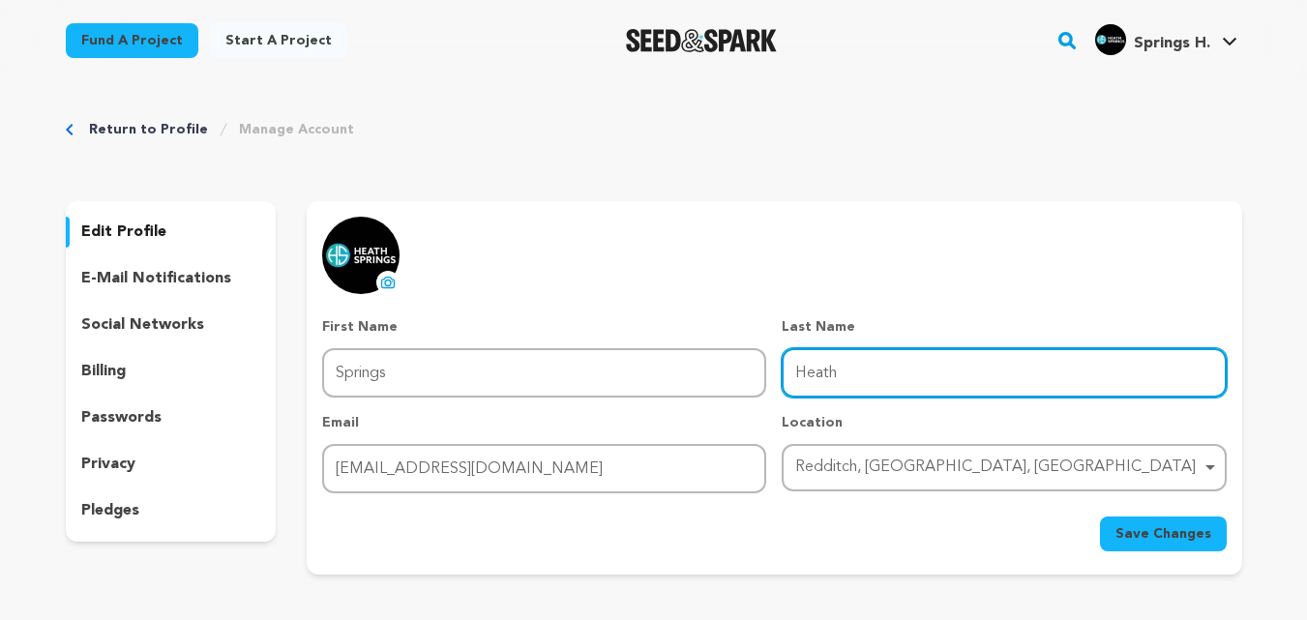
drag, startPoint x: 839, startPoint y: 389, endPoint x: 742, endPoint y: 389, distance: 96.7
click at [742, 389] on div "First Name First Name Springs Last Name Last Name Heath Email Email heathspring…" at bounding box center [773, 405] width 903 height 176
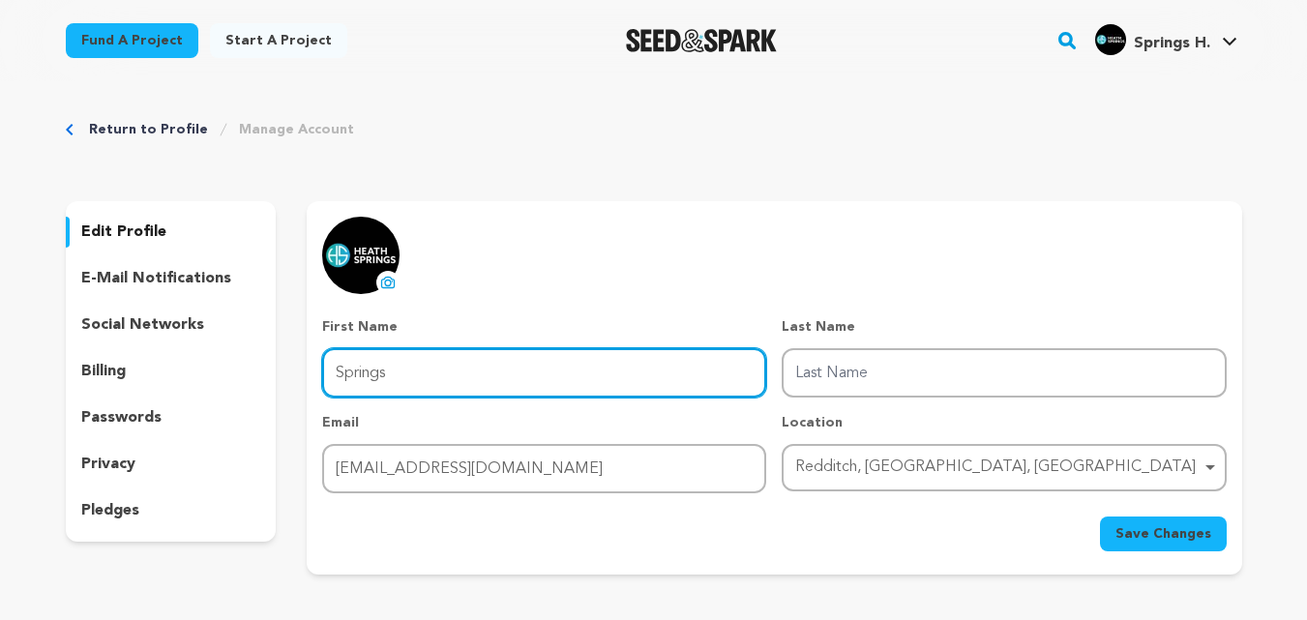
click at [340, 369] on input "Springs" at bounding box center [544, 372] width 444 height 49
paste input "Heath"
type input "Heath Springs"
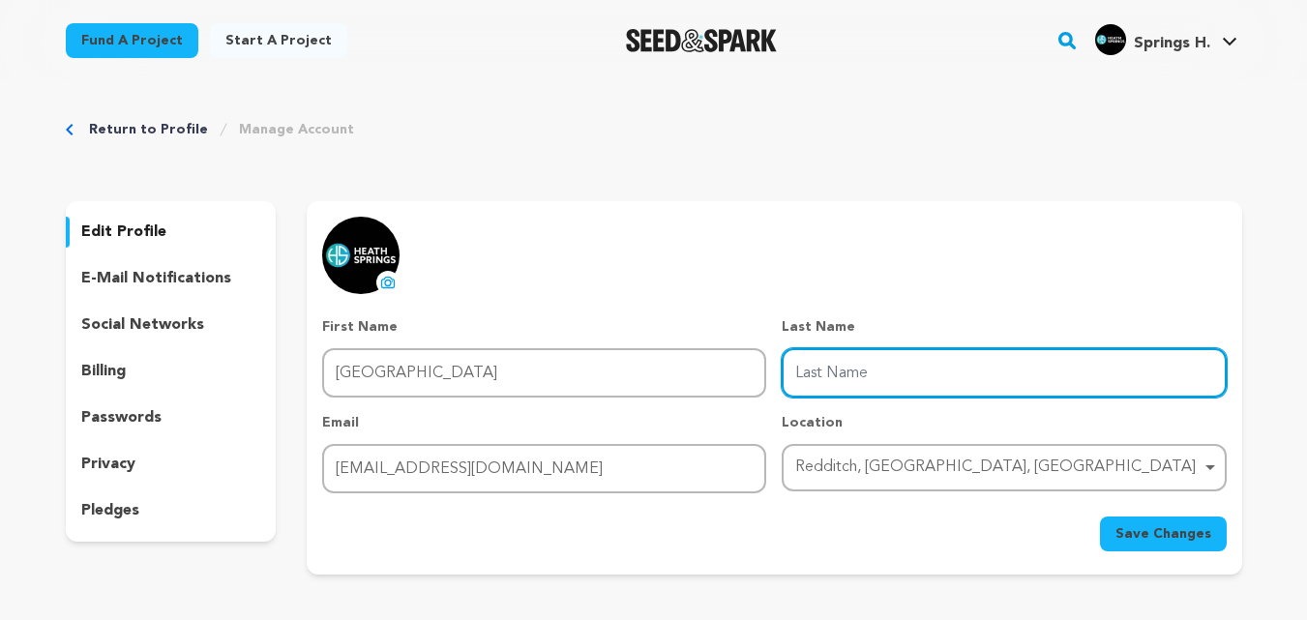
click at [879, 362] on input "Last Name" at bounding box center [1004, 372] width 444 height 49
type input "Ltd"
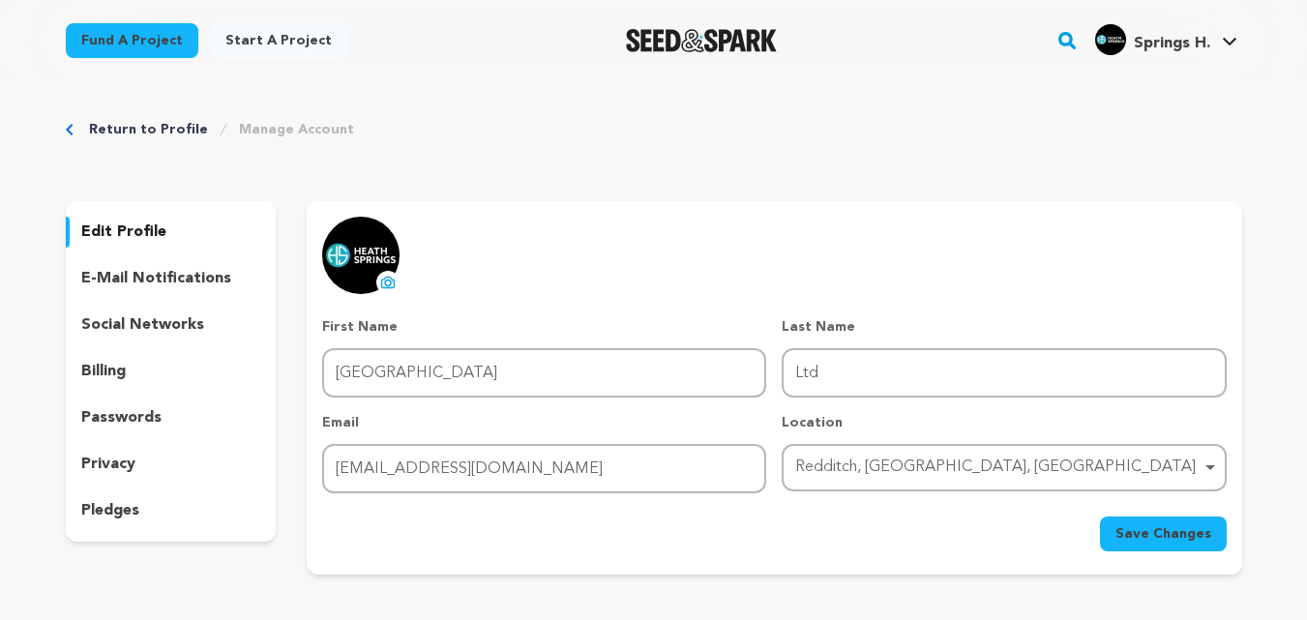
click at [1191, 525] on span "Save Changes" at bounding box center [1163, 533] width 96 height 19
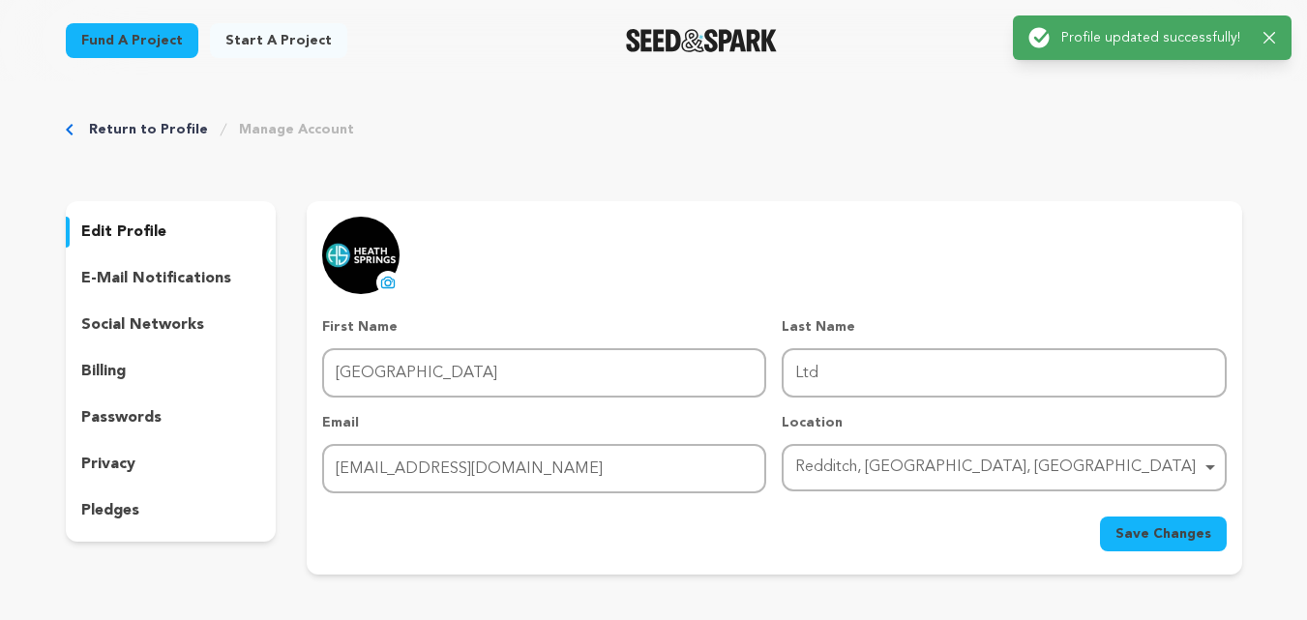
click at [136, 314] on p "social networks" at bounding box center [142, 324] width 123 height 23
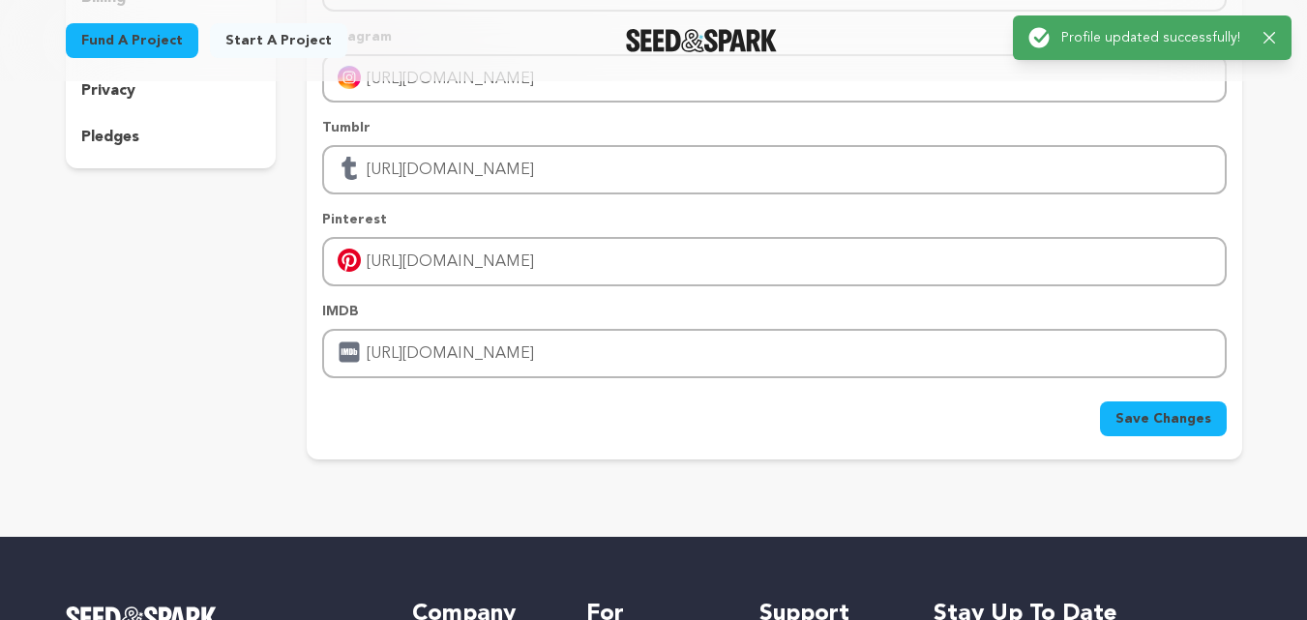
scroll to position [387, 0]
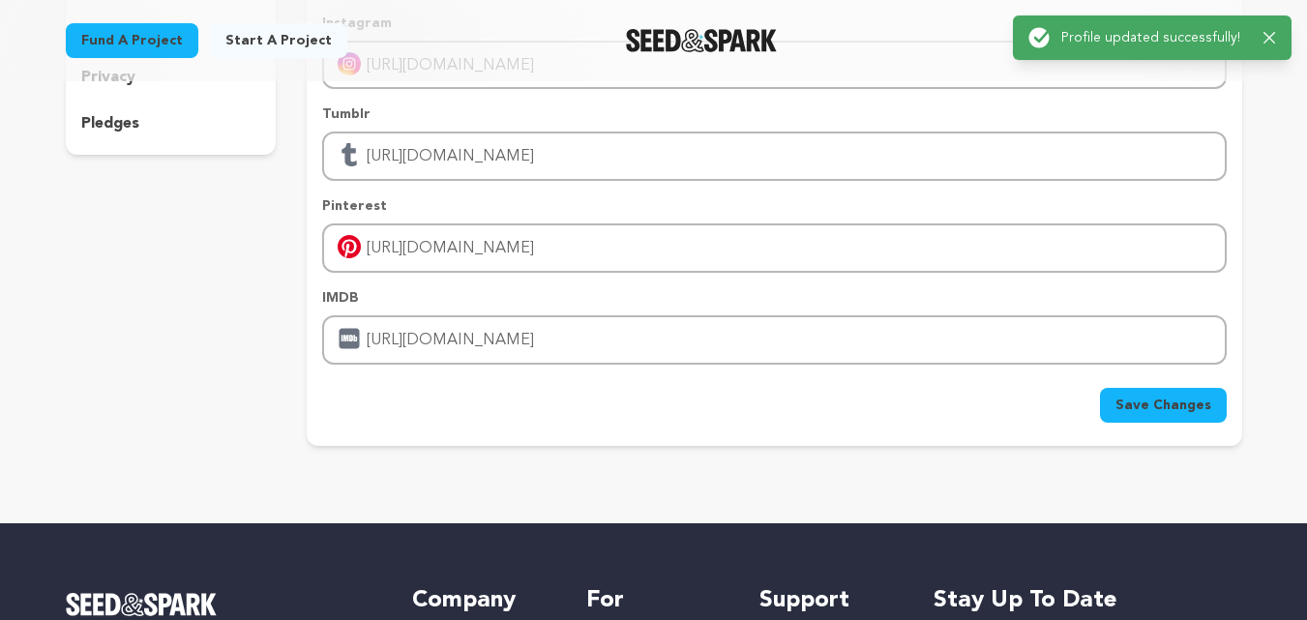
click at [1144, 401] on span "Save Changes" at bounding box center [1163, 405] width 96 height 19
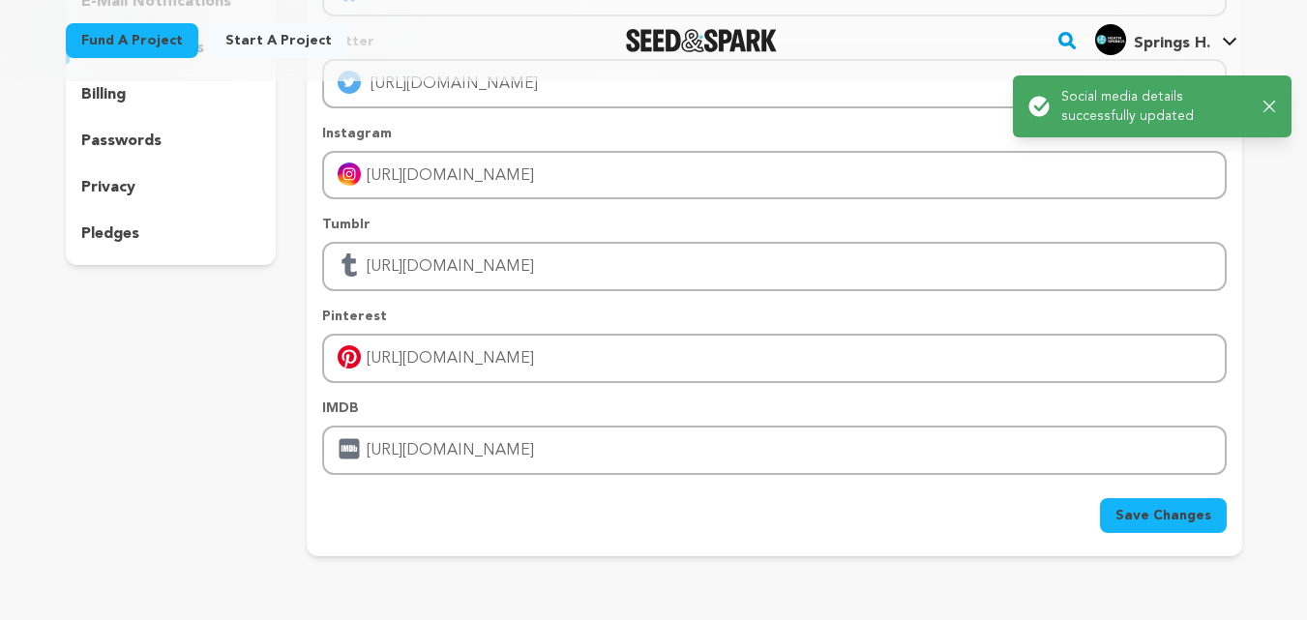
scroll to position [0, 0]
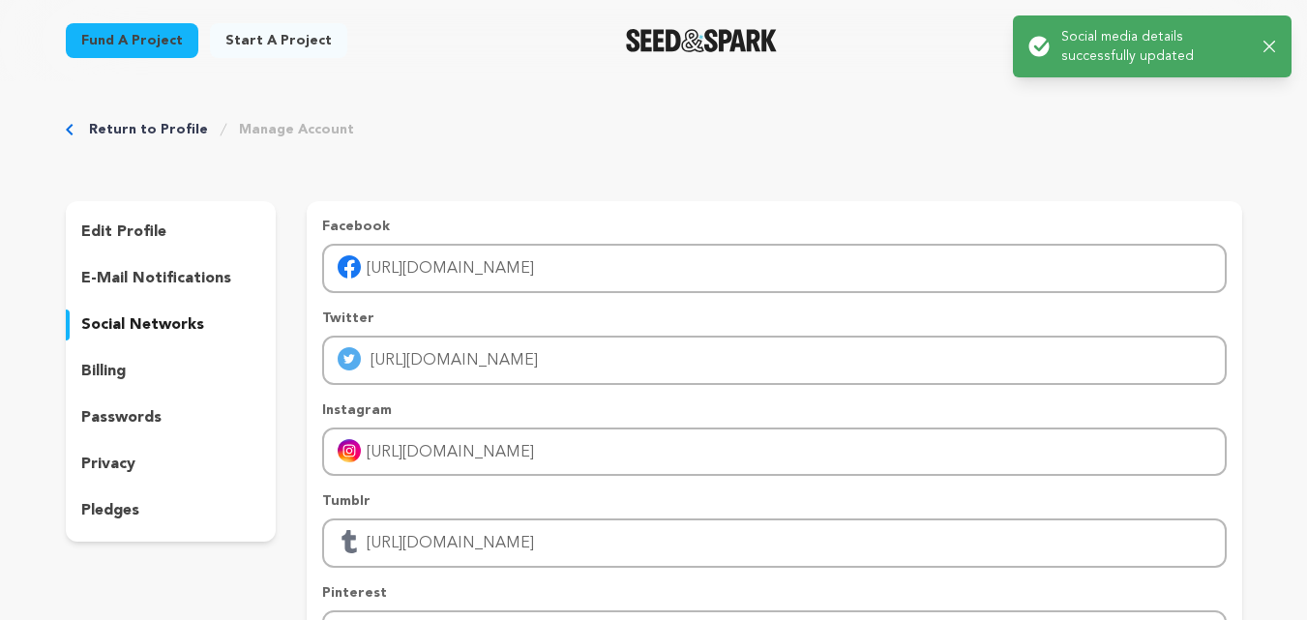
click at [155, 133] on link "Return to Profile" at bounding box center [148, 129] width 119 height 19
